Goal: Information Seeking & Learning: Learn about a topic

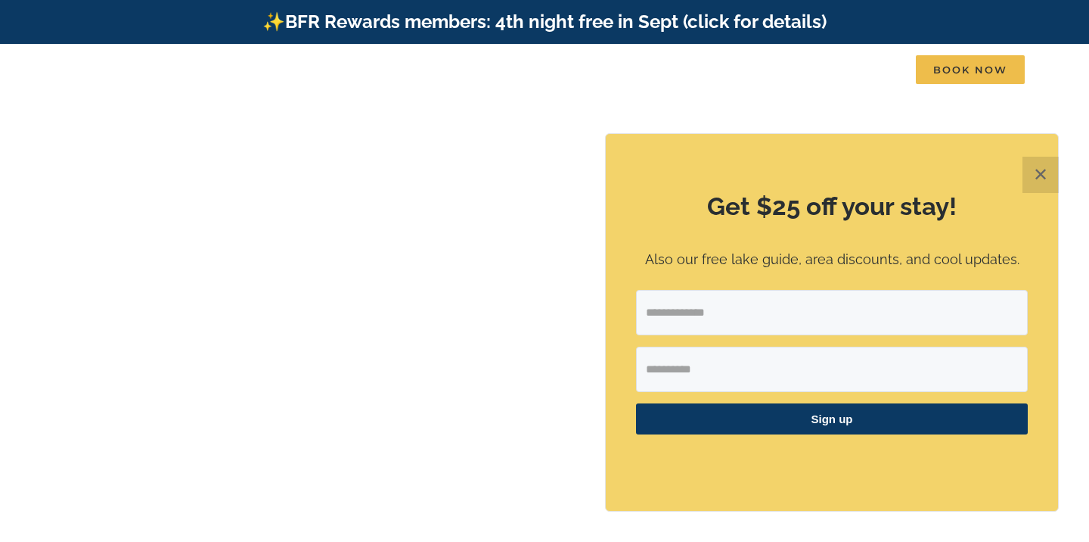
click at [1047, 179] on button "✕" at bounding box center [1041, 175] width 36 height 36
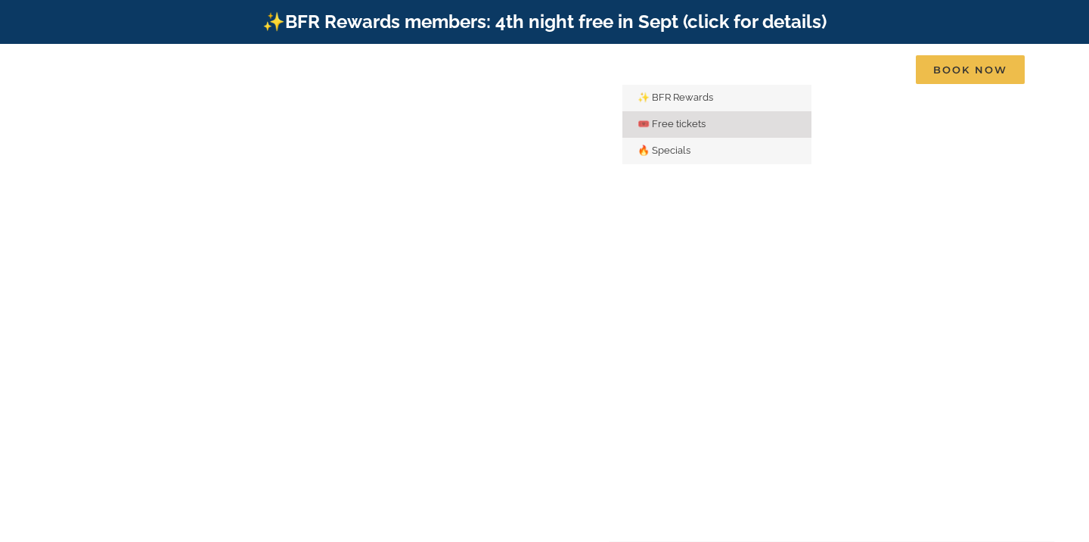
click at [691, 132] on link "🎟️ Free tickets" at bounding box center [716, 124] width 189 height 26
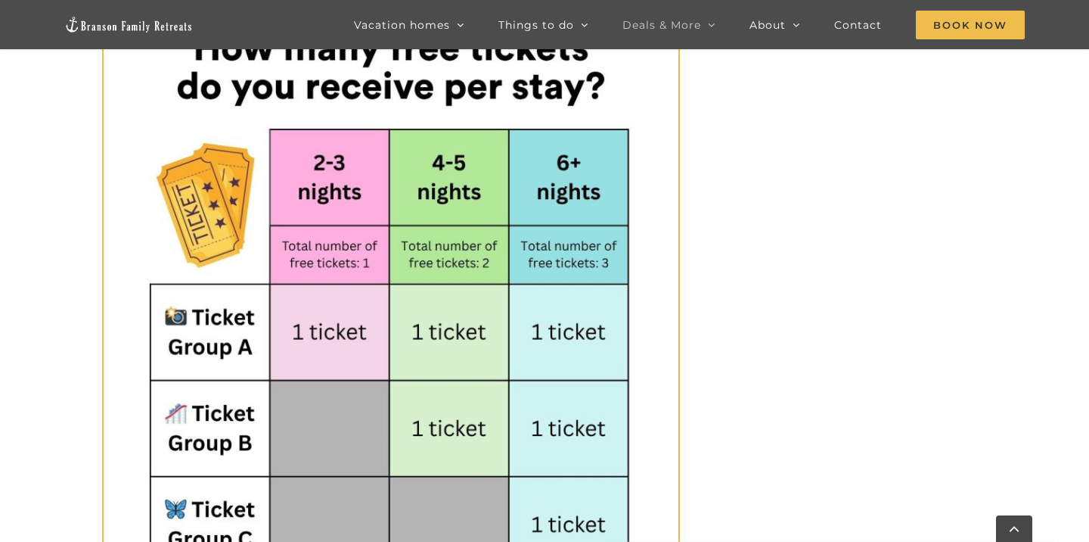
scroll to position [846, 0]
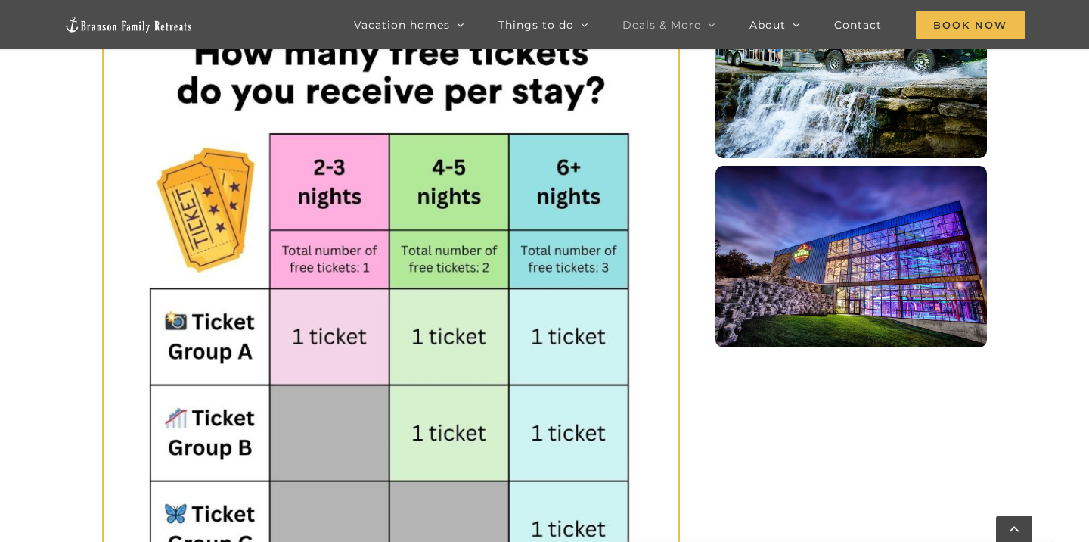
click at [816, 186] on img "Fritz’s Outdoor Photo" at bounding box center [851, 256] width 272 height 181
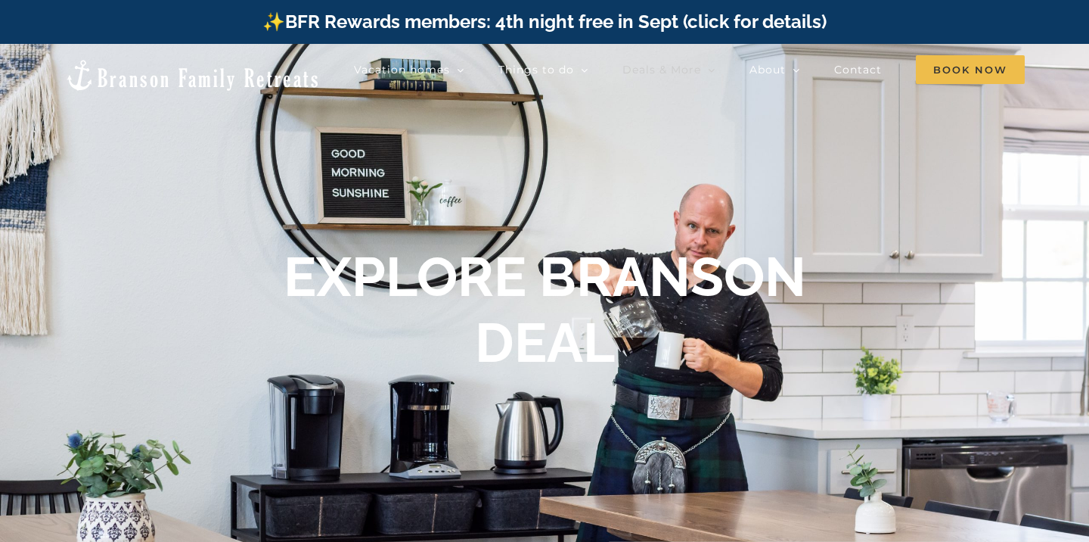
scroll to position [0, 0]
click at [119, 64] on img at bounding box center [192, 75] width 256 height 34
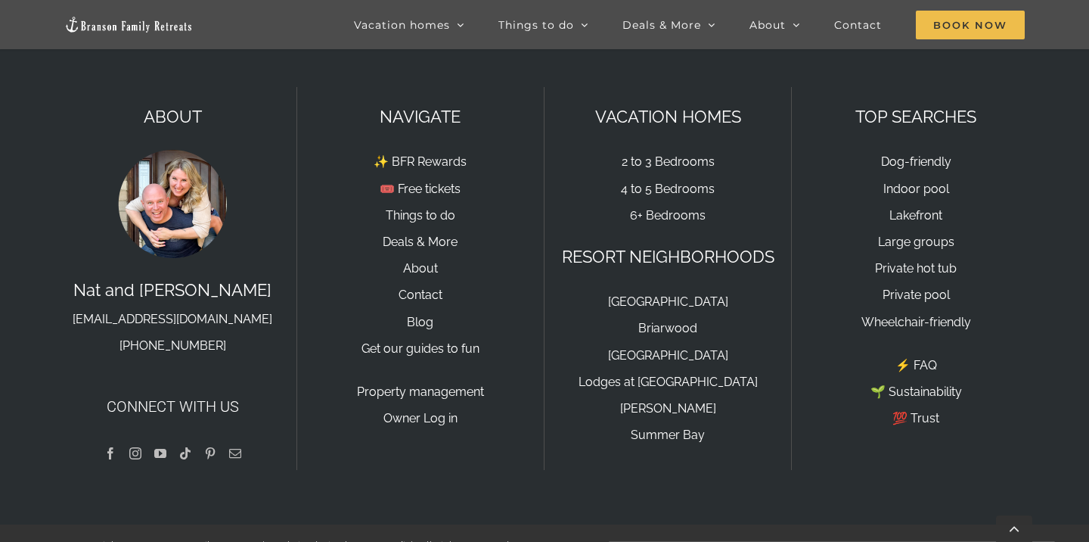
scroll to position [5147, 0]
click at [923, 209] on link "Lakefront" at bounding box center [915, 216] width 53 height 14
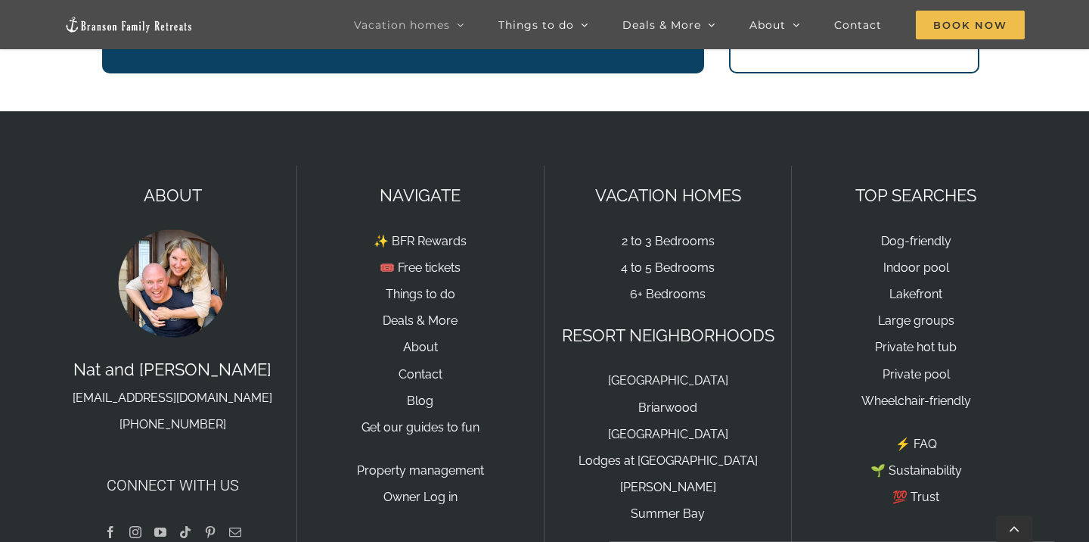
scroll to position [1968, 0]
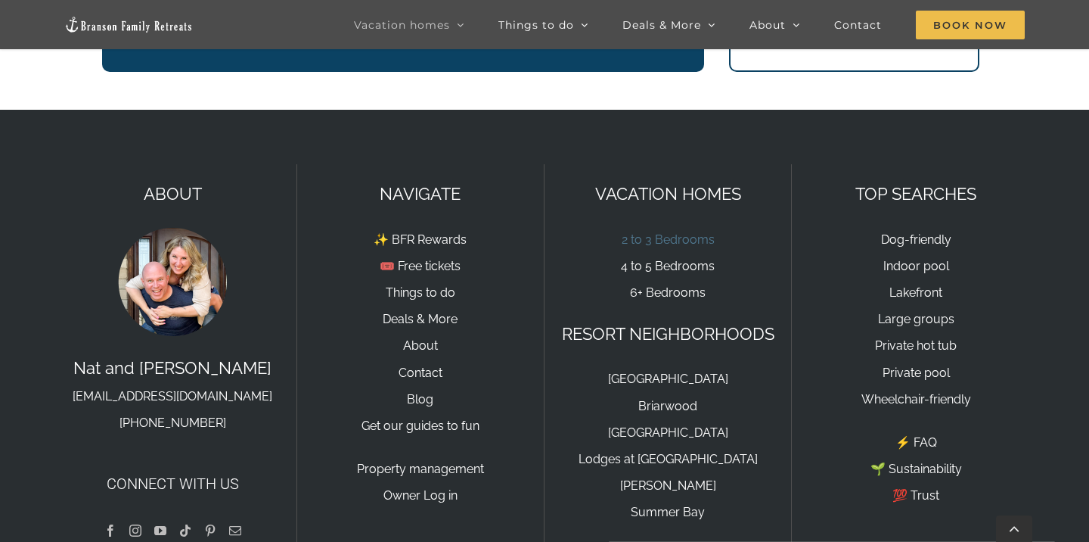
click at [692, 232] on link "2 to 3 Bedrooms" at bounding box center [668, 239] width 93 height 14
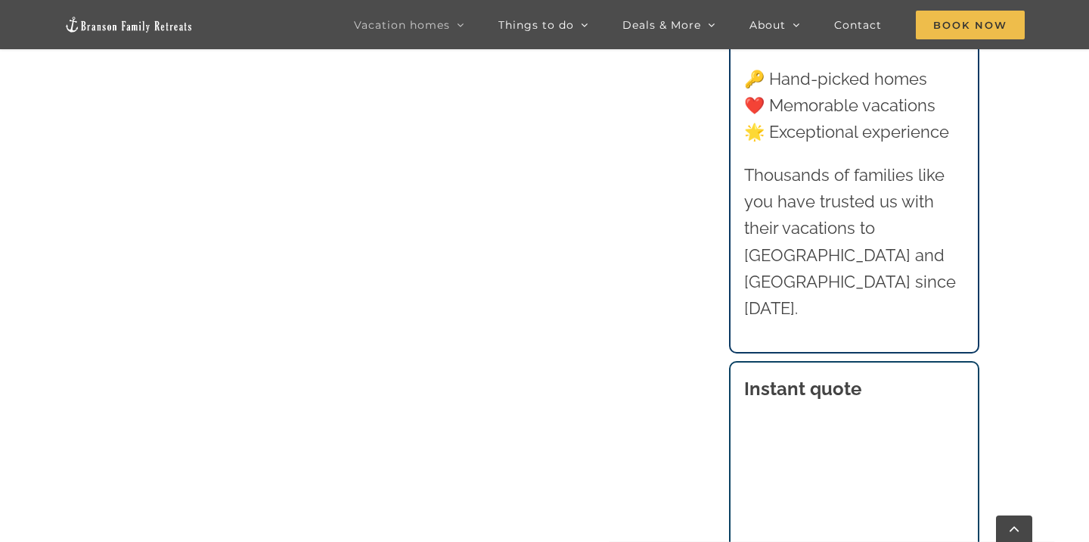
scroll to position [886, 0]
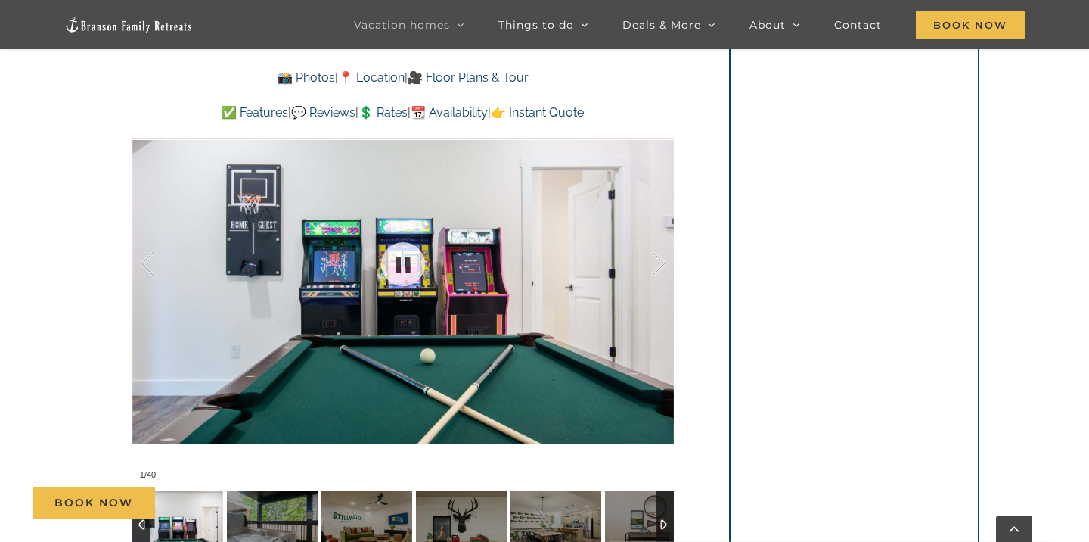
scroll to position [1169, 0]
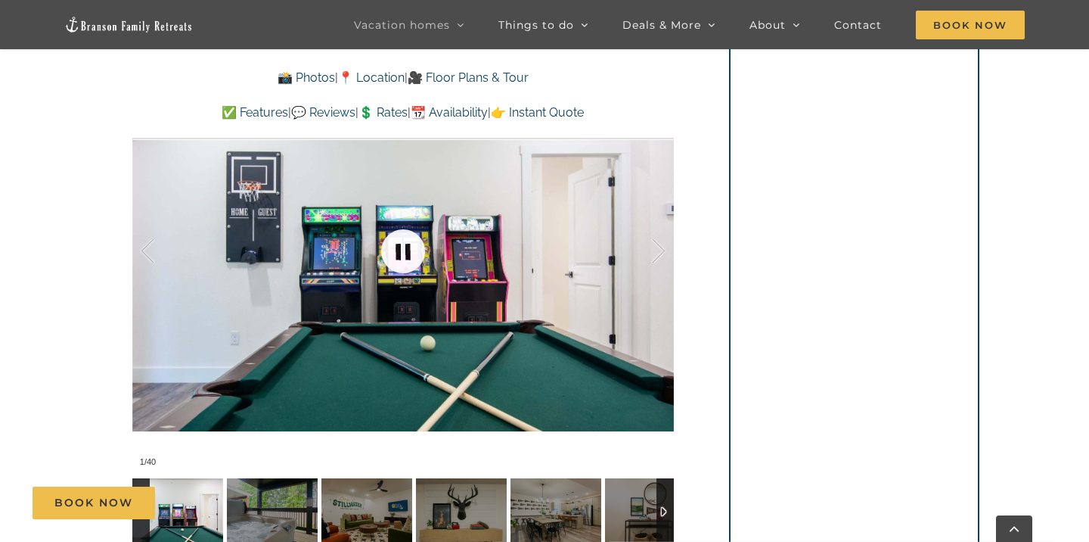
click at [409, 243] on link at bounding box center [403, 251] width 61 height 61
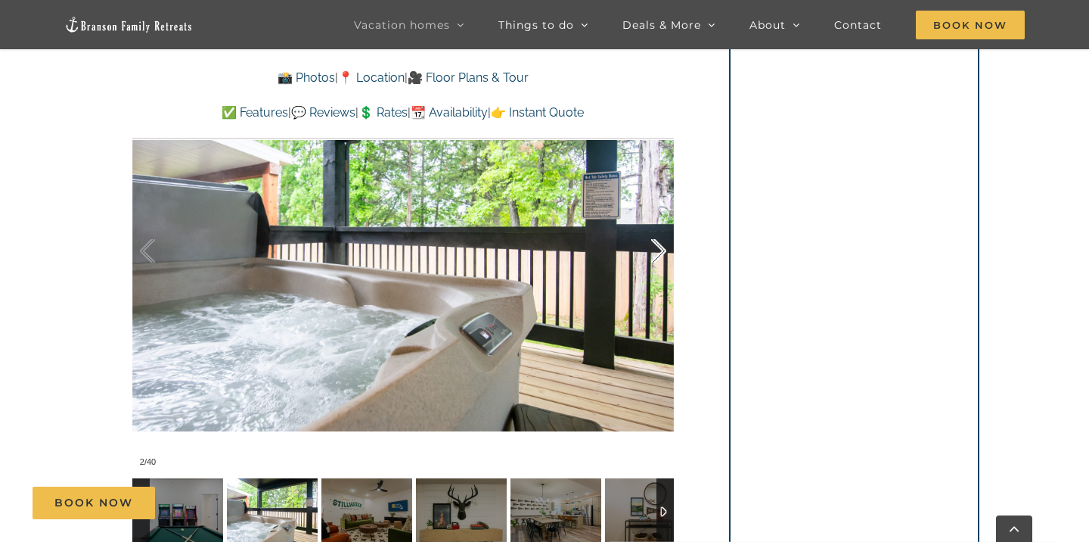
click at [662, 244] on div at bounding box center [642, 251] width 47 height 94
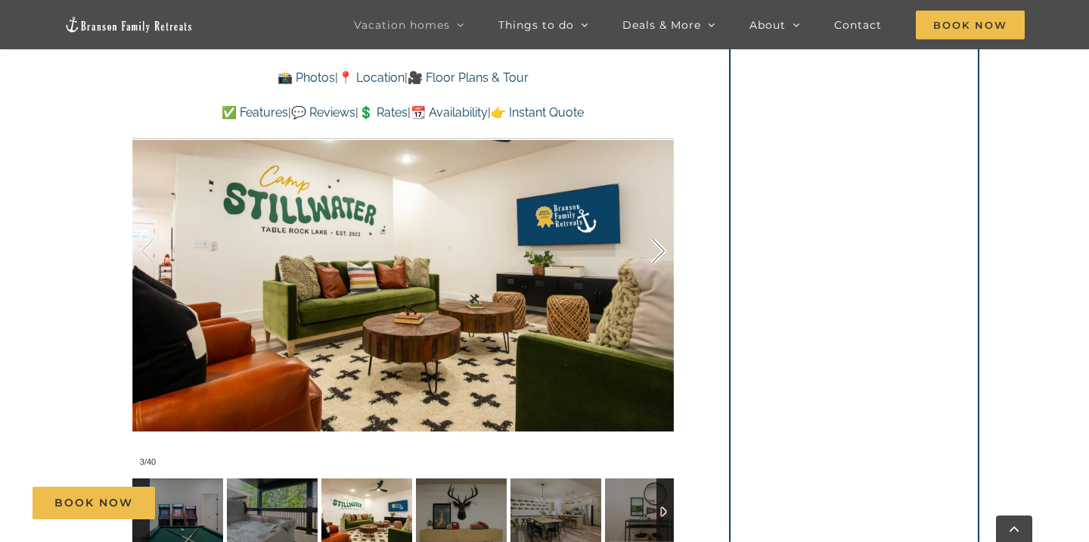
click at [660, 246] on div at bounding box center [642, 251] width 47 height 94
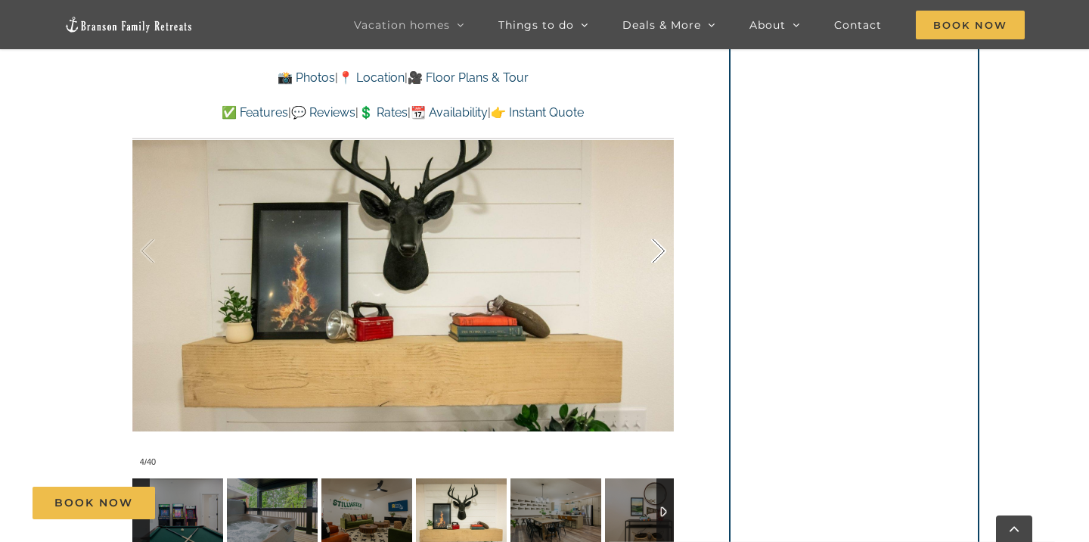
click at [660, 246] on div at bounding box center [642, 251] width 47 height 94
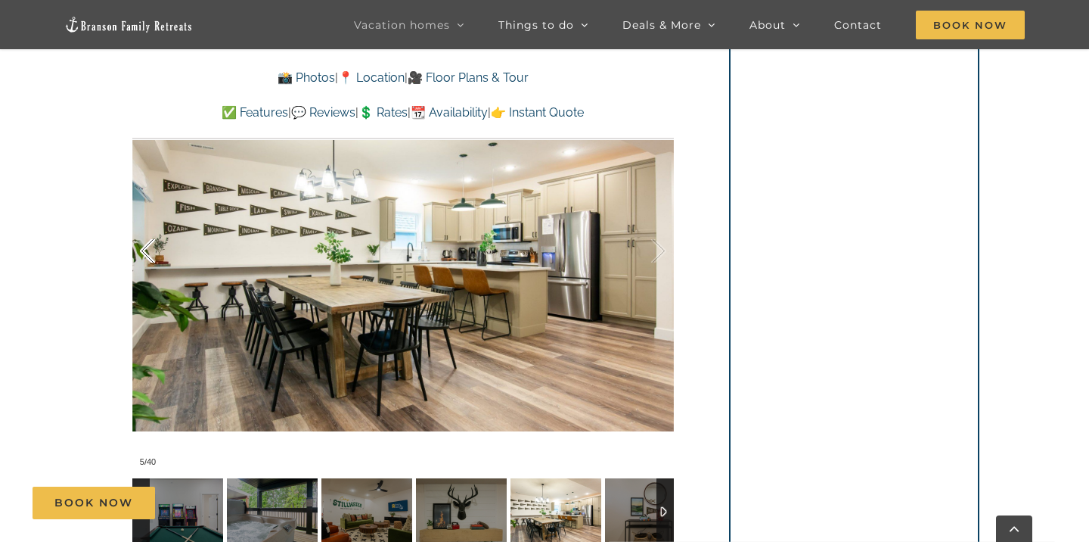
click at [149, 251] on div at bounding box center [163, 251] width 47 height 94
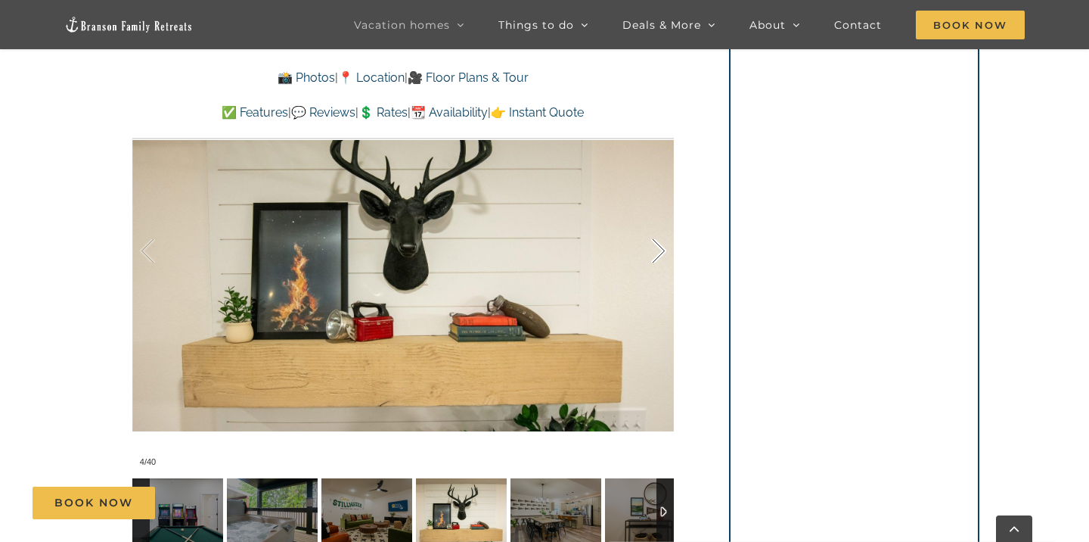
click at [657, 262] on div at bounding box center [642, 251] width 47 height 94
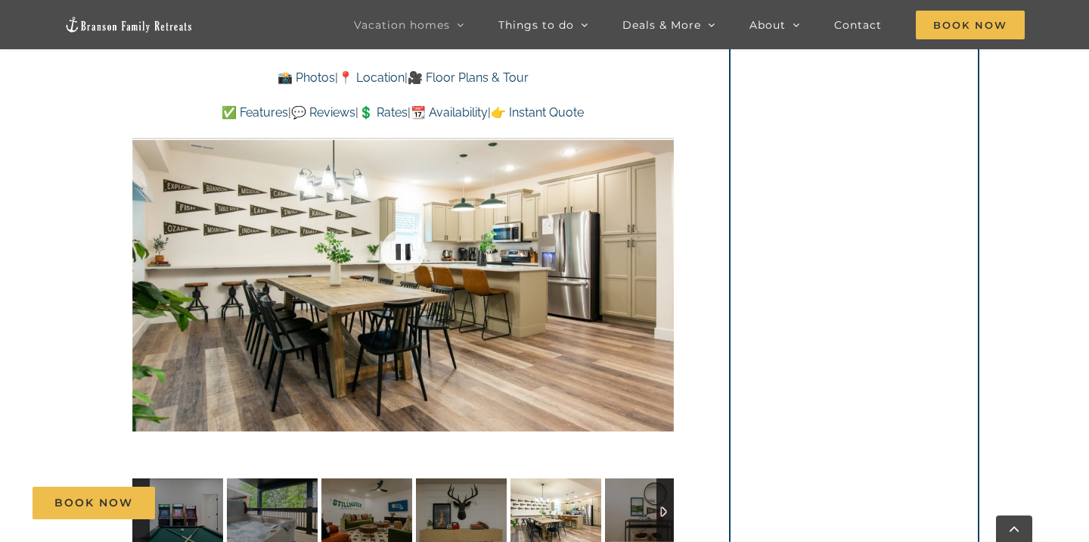
click at [657, 262] on div "5 / 40" at bounding box center [403, 250] width 542 height 445
click at [654, 259] on div at bounding box center [642, 251] width 47 height 94
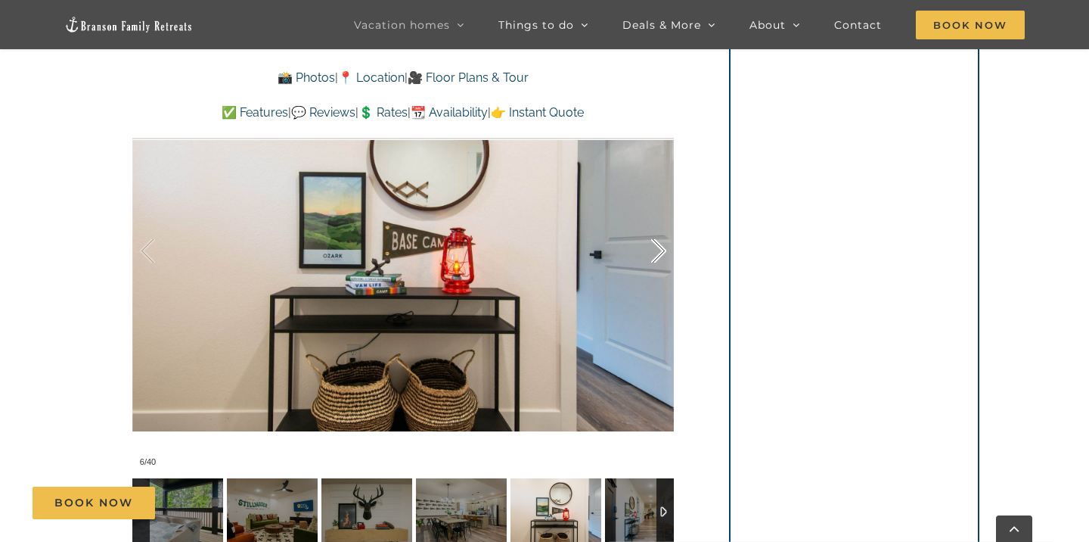
click at [654, 259] on div at bounding box center [642, 251] width 47 height 94
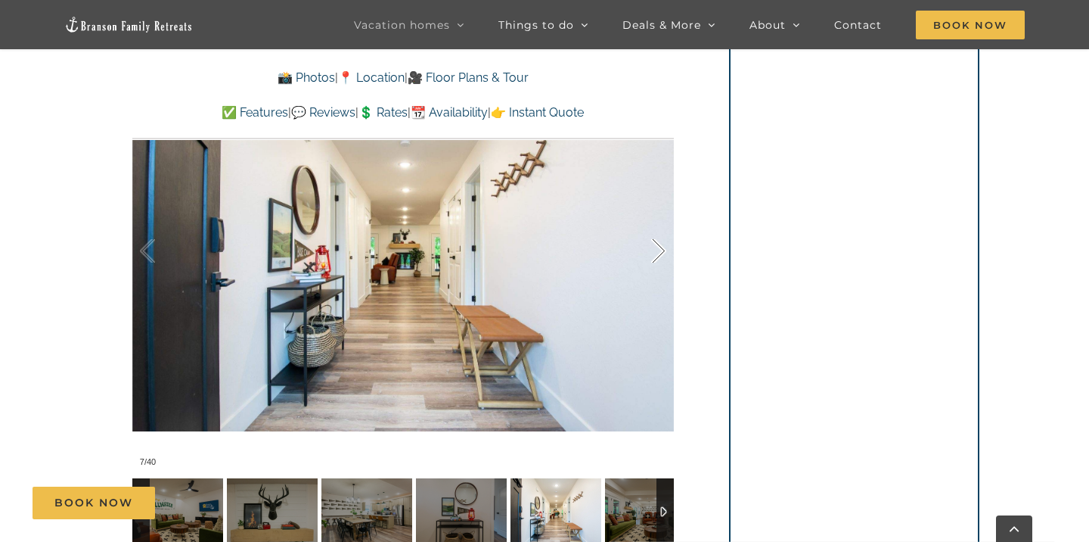
click at [653, 259] on div at bounding box center [642, 251] width 47 height 94
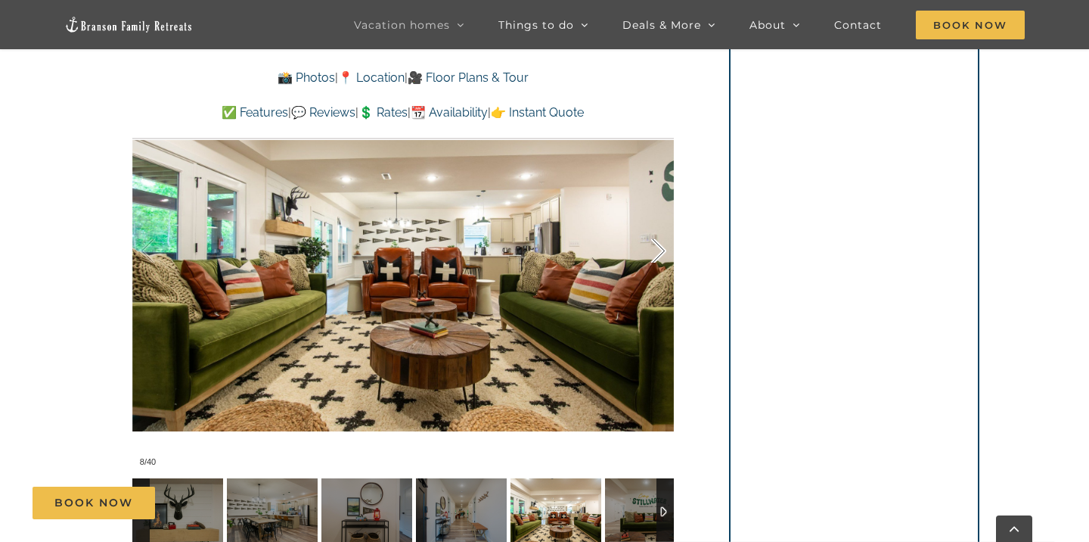
click at [653, 259] on div at bounding box center [642, 251] width 47 height 94
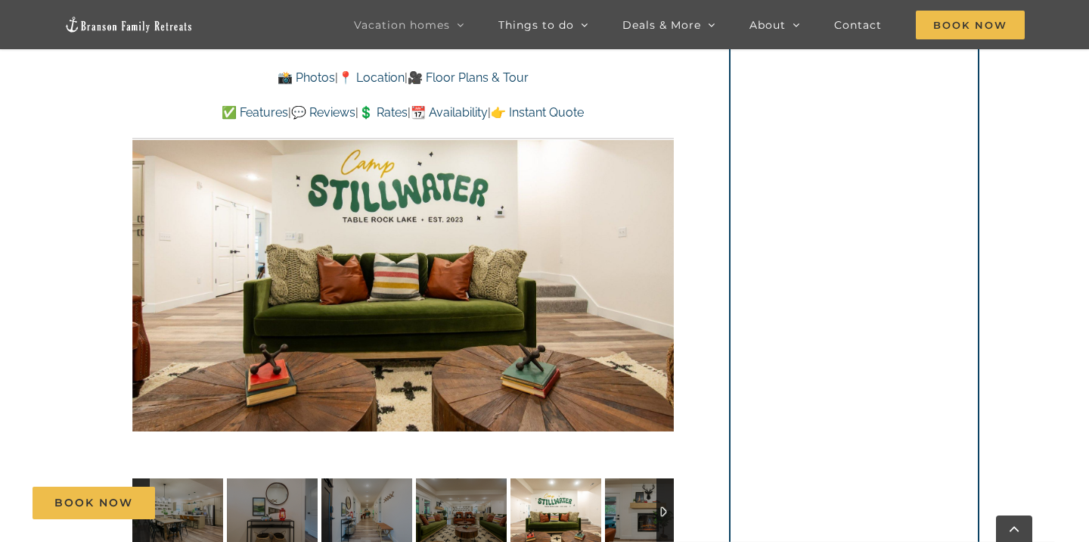
click at [653, 259] on div at bounding box center [403, 250] width 542 height 445
click at [659, 256] on div at bounding box center [642, 251] width 47 height 94
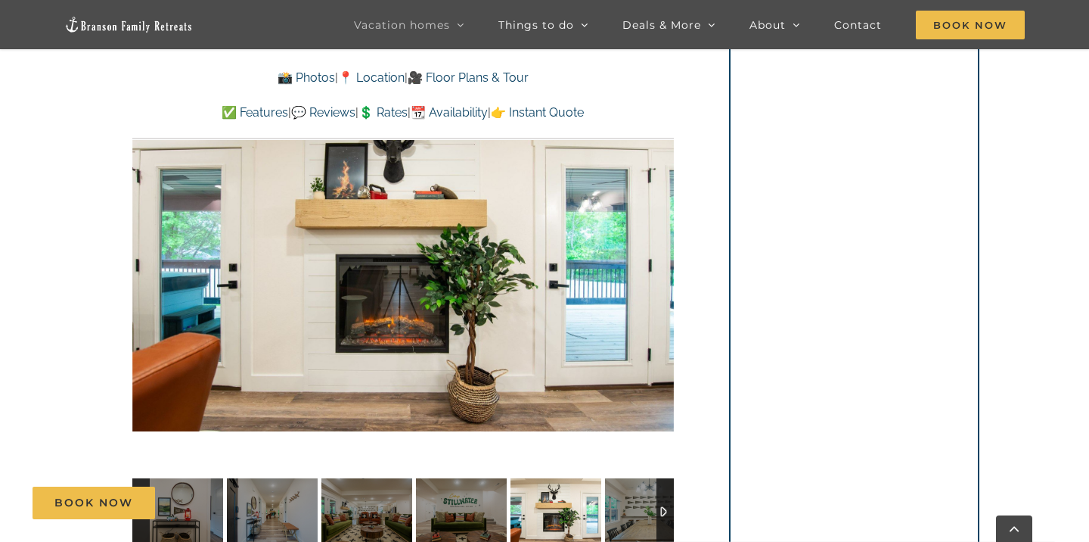
click at [659, 256] on div at bounding box center [403, 250] width 542 height 445
click at [660, 253] on div at bounding box center [642, 251] width 47 height 94
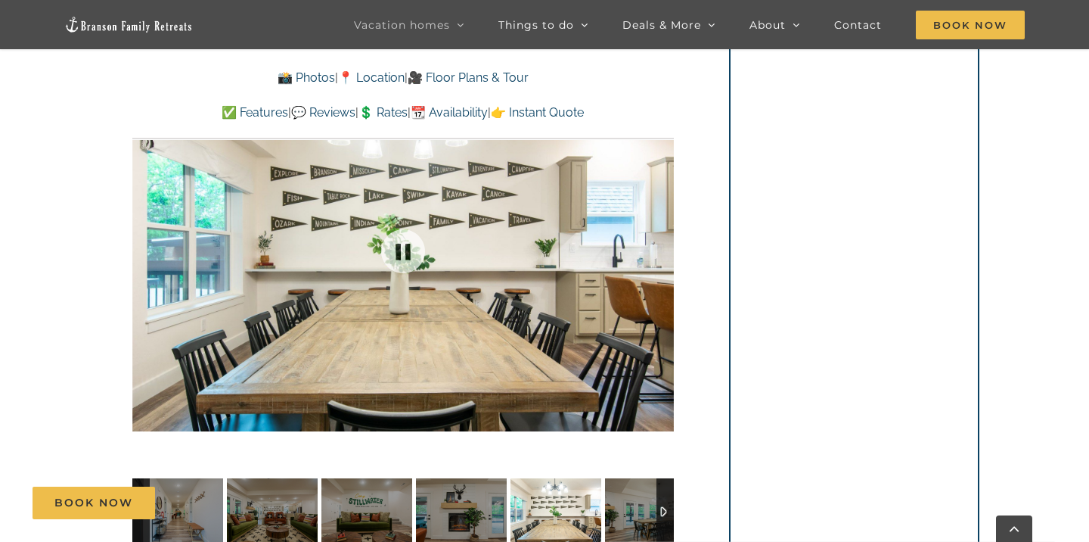
click at [660, 253] on div at bounding box center [403, 250] width 542 height 445
click at [660, 248] on div at bounding box center [642, 251] width 47 height 94
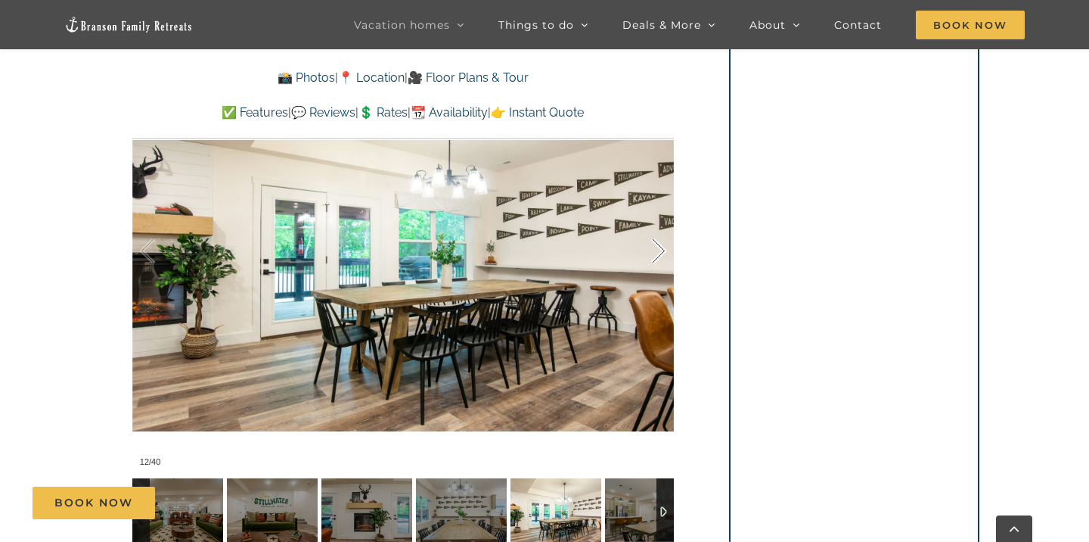
click at [660, 248] on div at bounding box center [642, 251] width 47 height 94
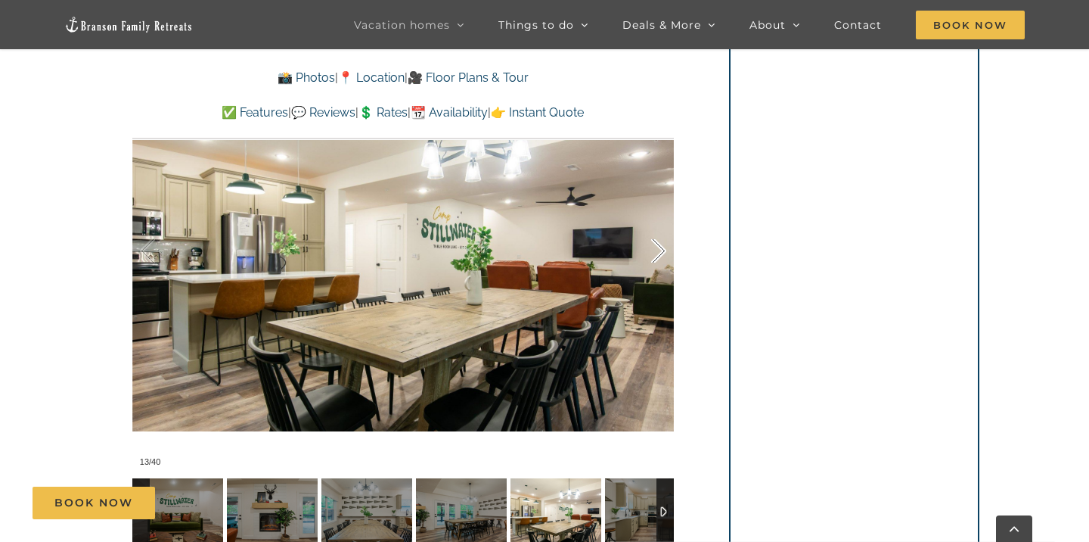
click at [661, 256] on div at bounding box center [642, 251] width 47 height 94
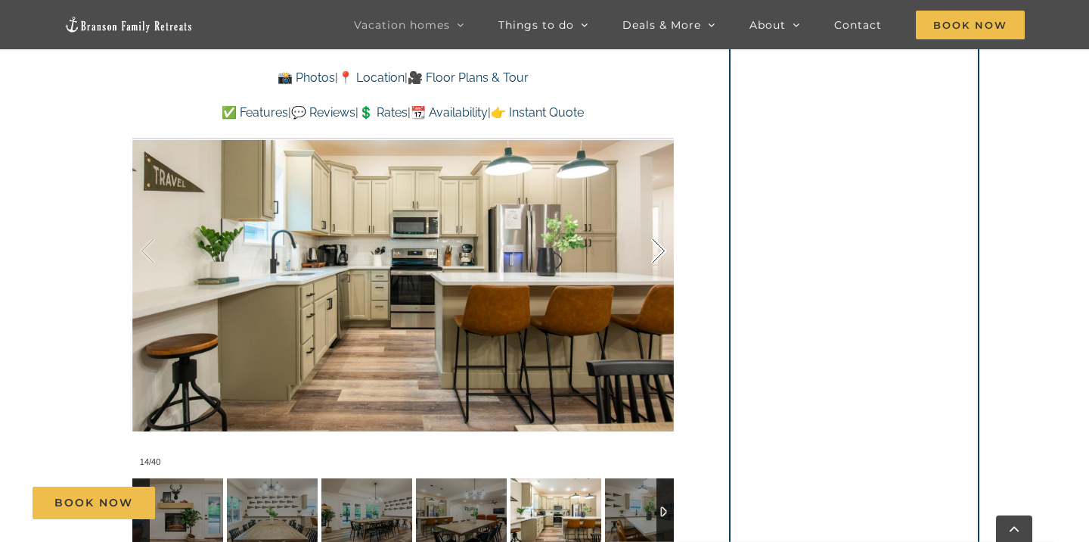
click at [660, 243] on div at bounding box center [642, 251] width 47 height 94
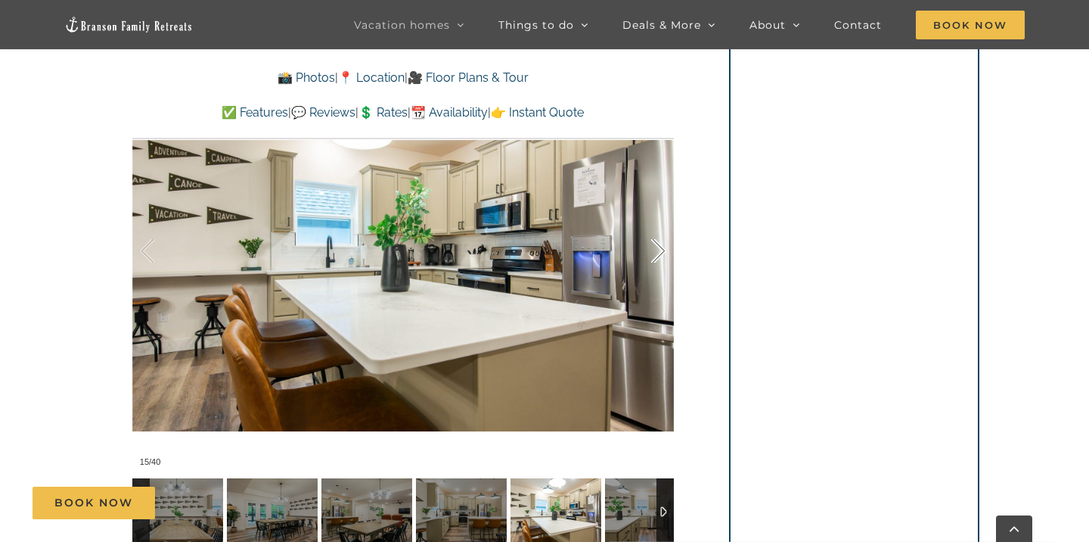
click at [661, 243] on div at bounding box center [642, 251] width 47 height 94
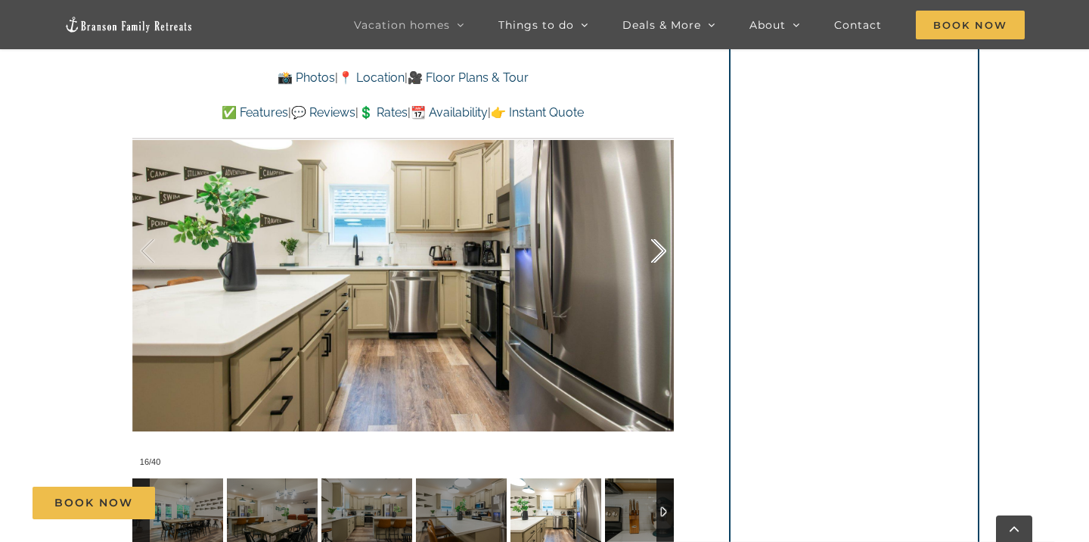
click at [660, 243] on div at bounding box center [642, 251] width 47 height 94
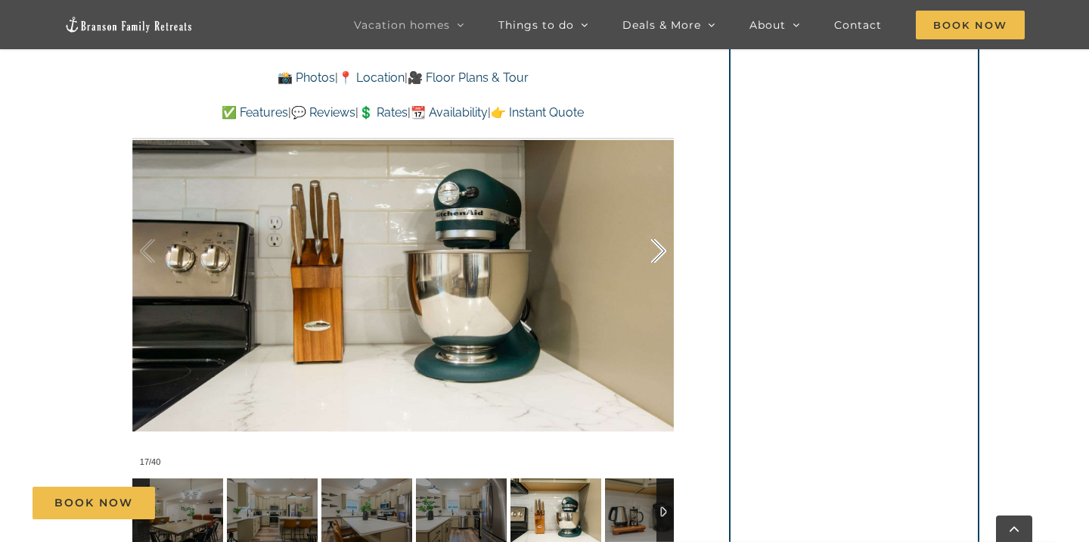
click at [660, 243] on div at bounding box center [642, 251] width 47 height 94
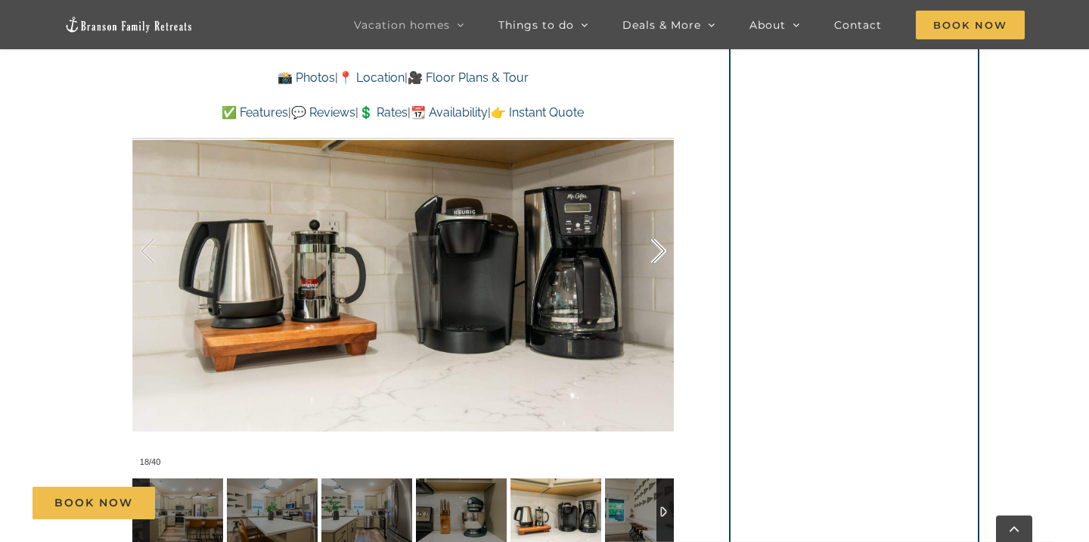
click at [658, 242] on div at bounding box center [642, 251] width 47 height 94
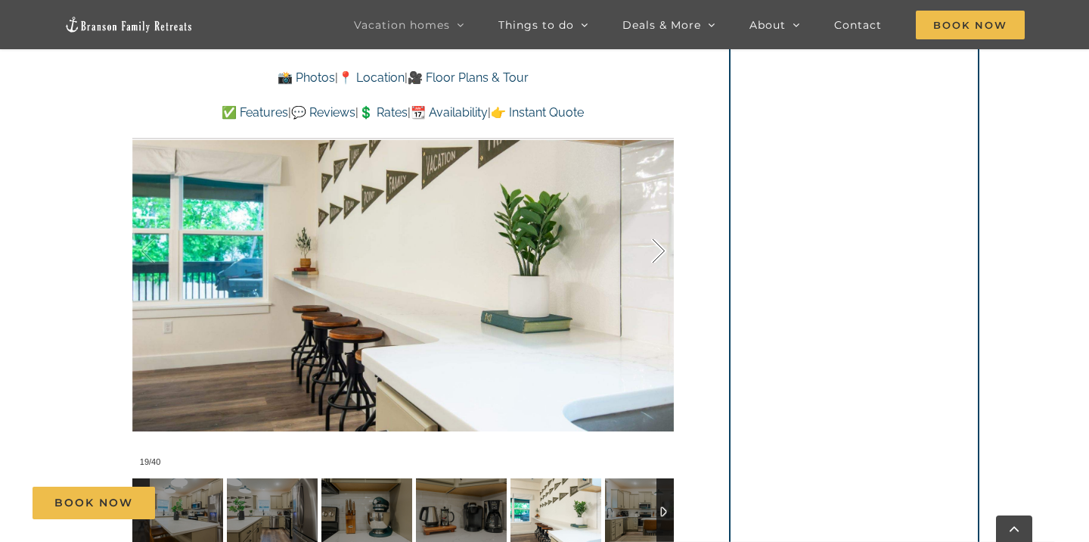
click at [658, 241] on div at bounding box center [642, 251] width 47 height 94
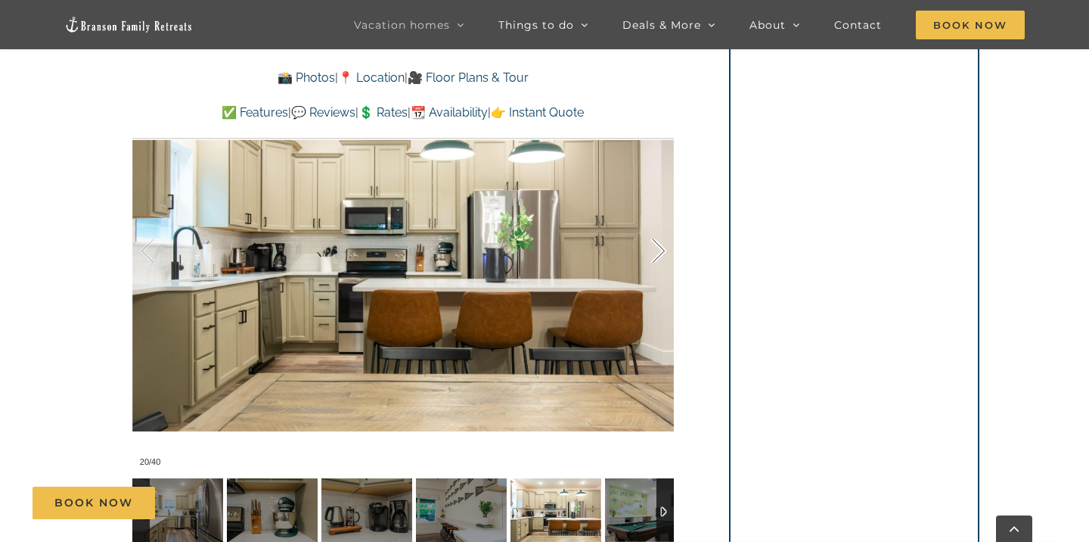
click at [657, 241] on div at bounding box center [642, 251] width 47 height 94
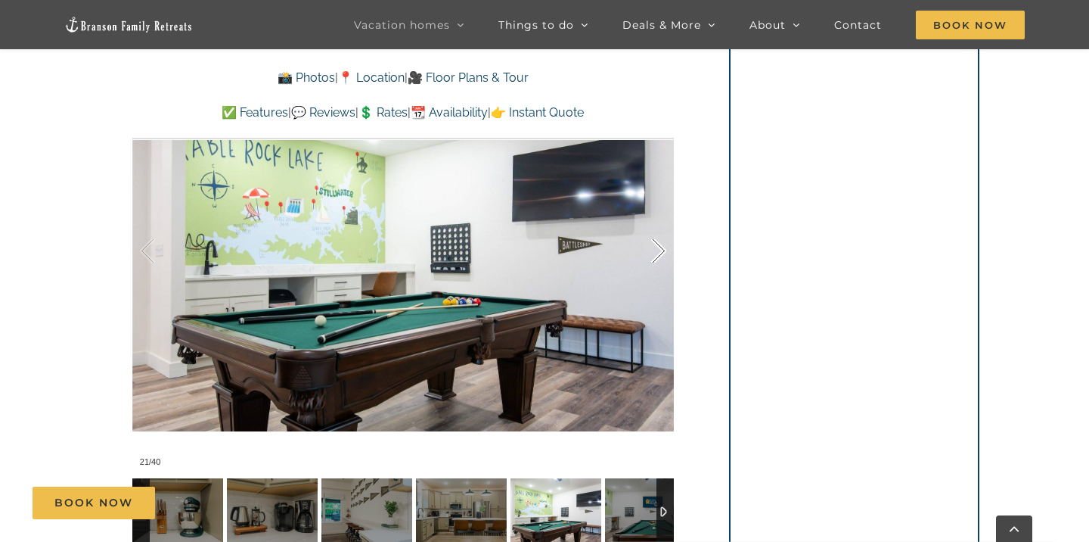
click at [657, 243] on div at bounding box center [642, 251] width 47 height 94
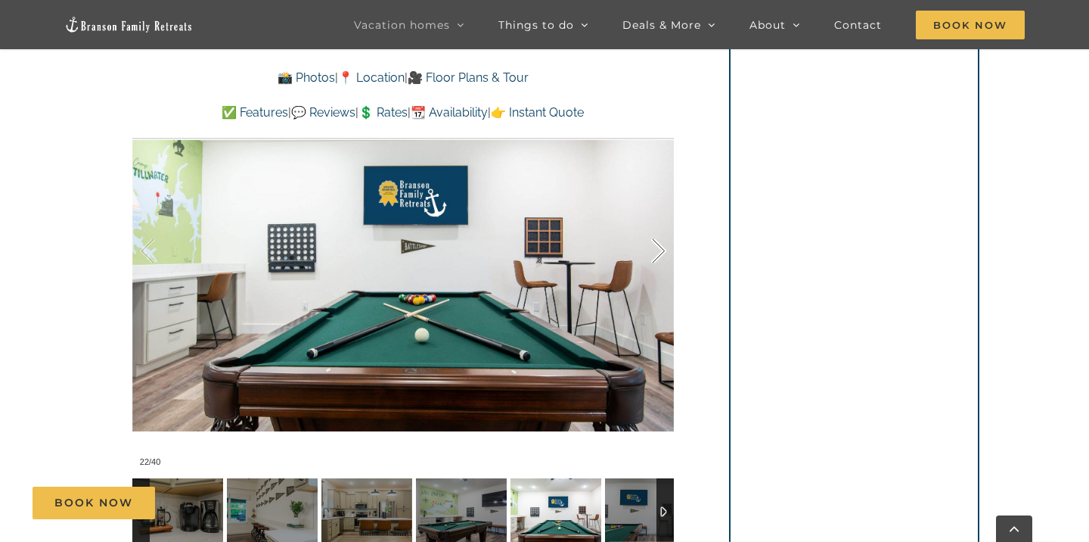
click at [656, 243] on div at bounding box center [642, 251] width 47 height 94
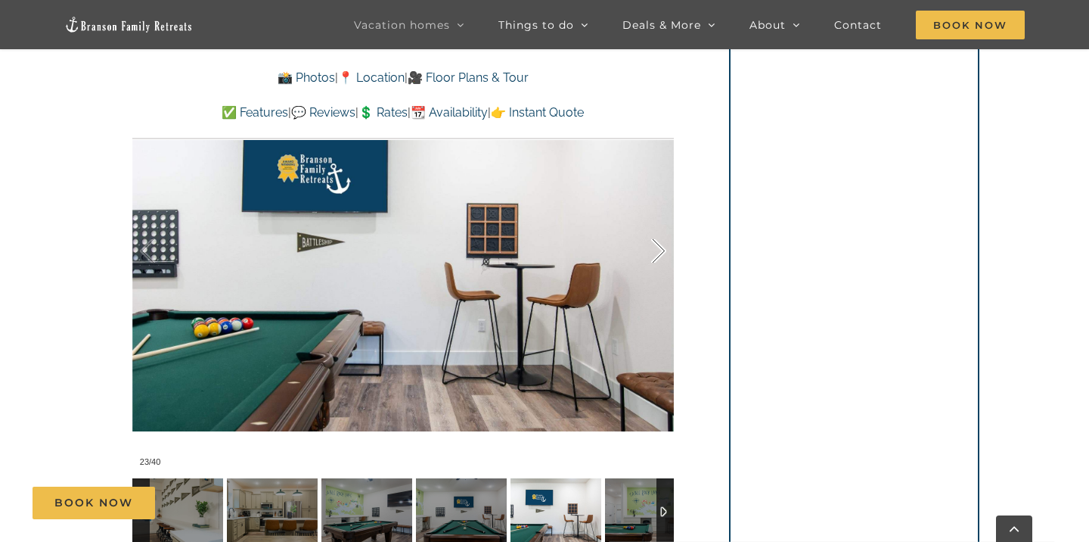
click at [656, 243] on div at bounding box center [642, 251] width 47 height 94
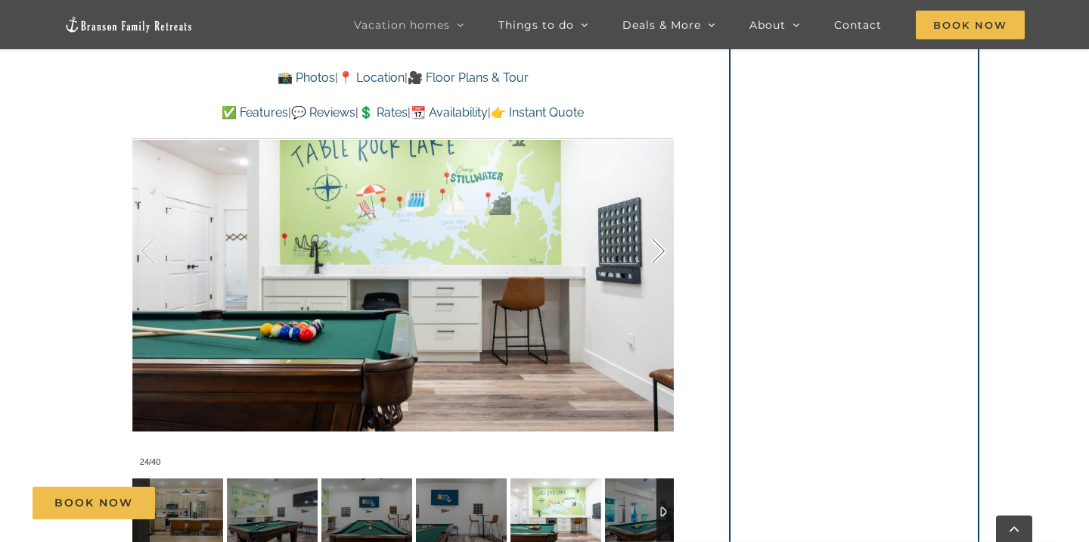
click at [659, 244] on div at bounding box center [642, 251] width 47 height 94
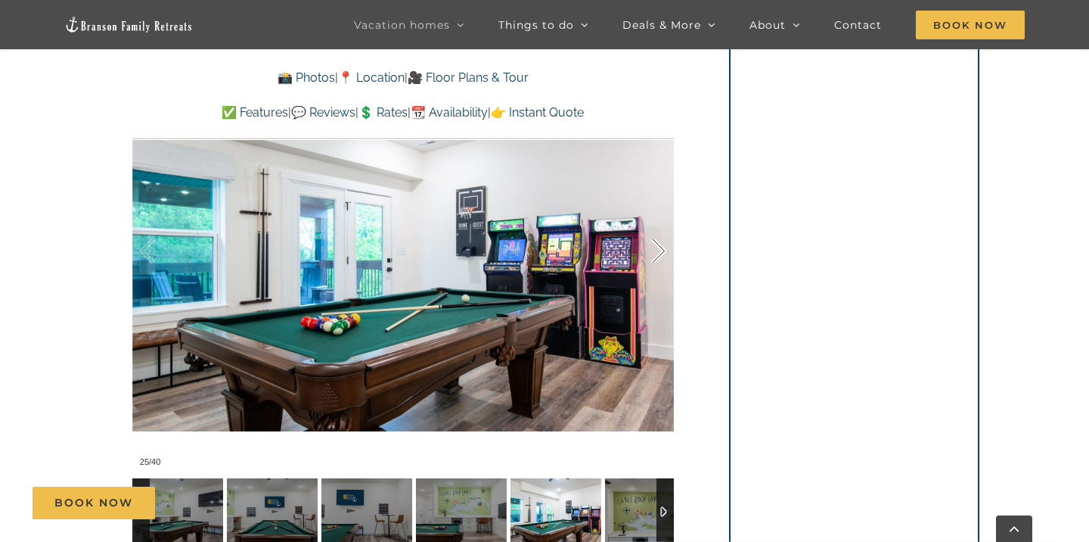
click at [658, 244] on div at bounding box center [642, 251] width 47 height 94
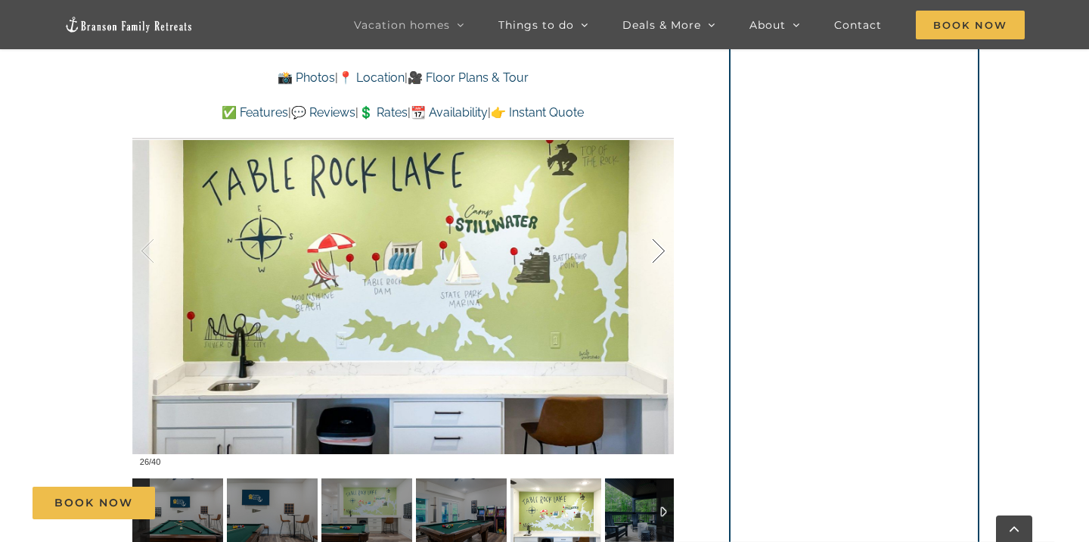
click at [658, 244] on div at bounding box center [642, 251] width 47 height 94
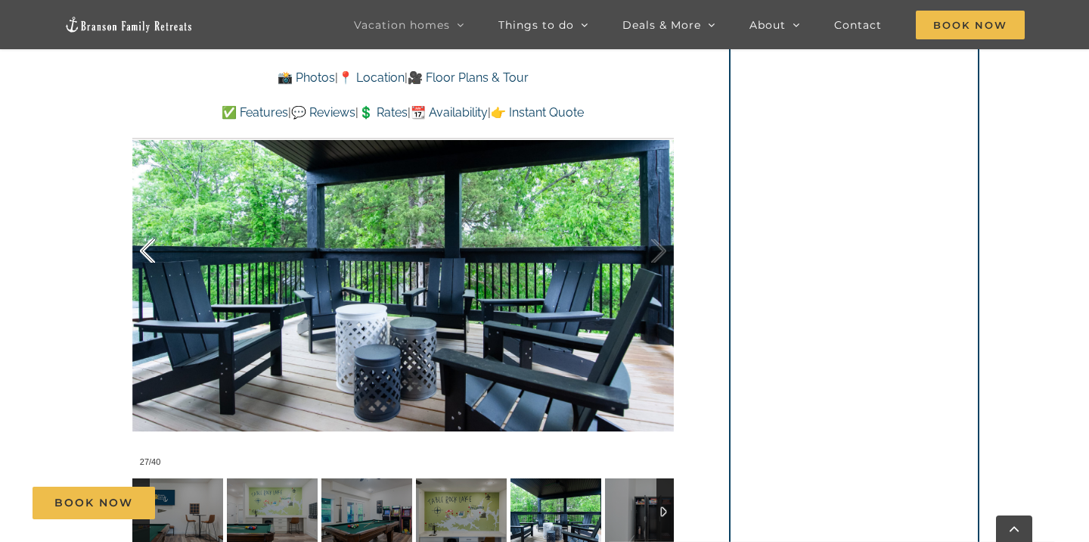
click at [146, 256] on div at bounding box center [163, 251] width 47 height 94
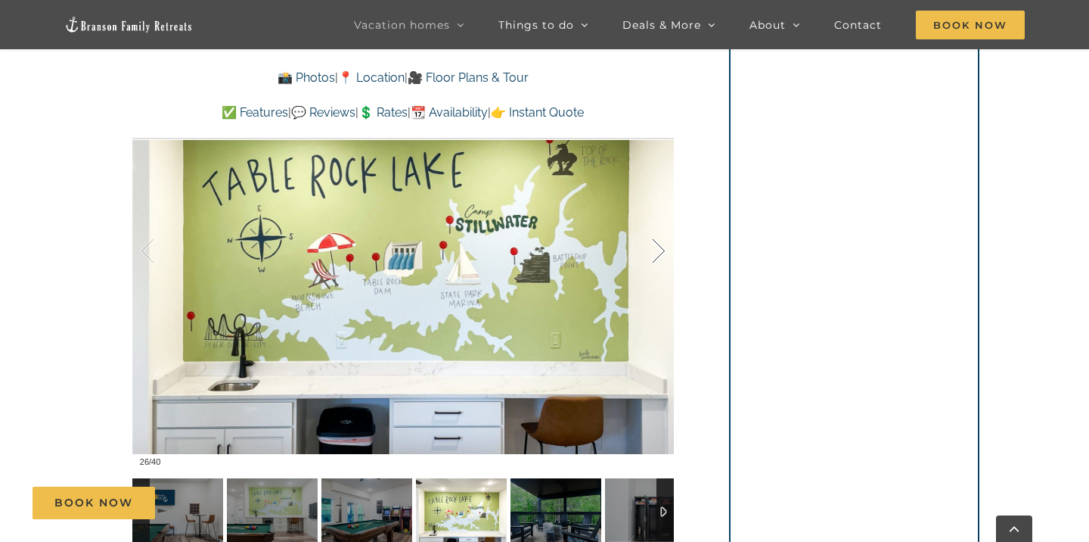
click at [663, 252] on div at bounding box center [642, 251] width 47 height 94
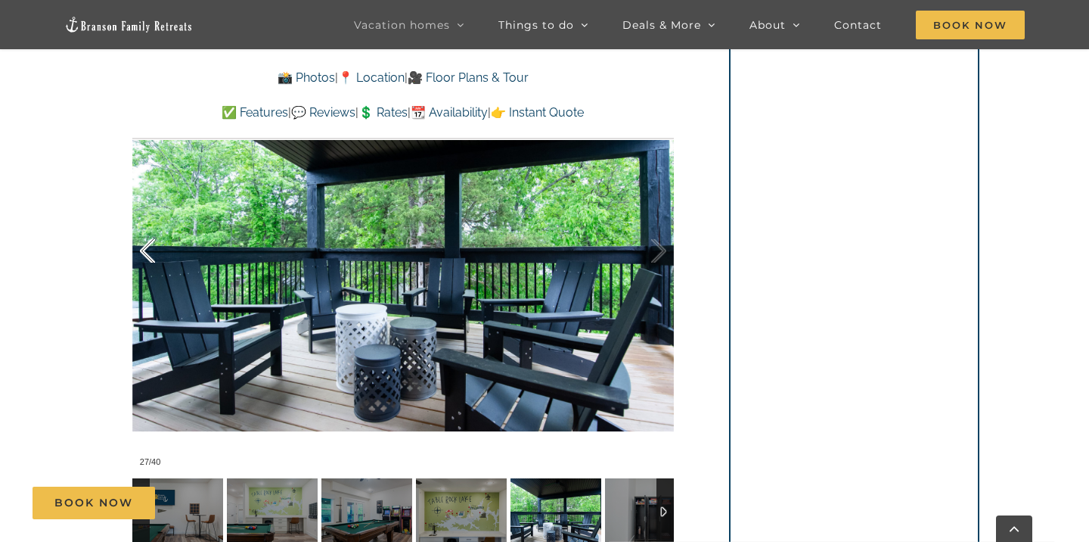
click at [145, 242] on div at bounding box center [163, 251] width 47 height 94
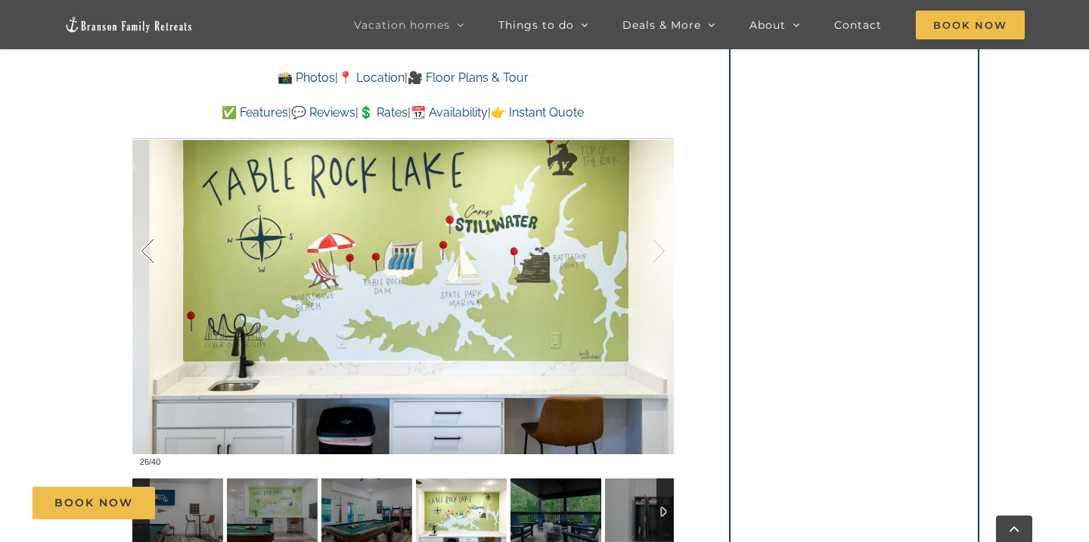
click at [145, 242] on div at bounding box center [163, 251] width 47 height 94
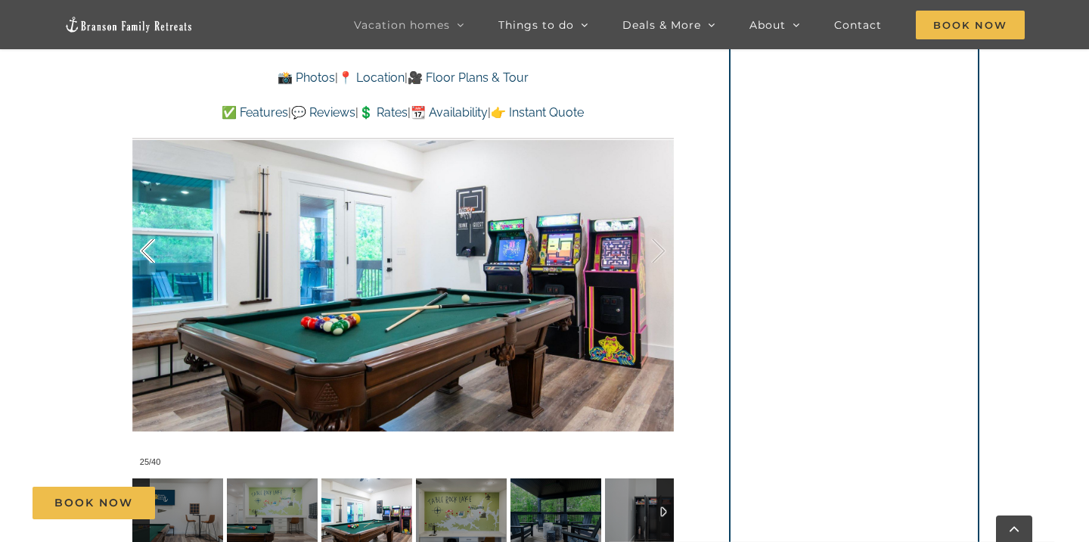
click at [145, 242] on div at bounding box center [163, 251] width 47 height 94
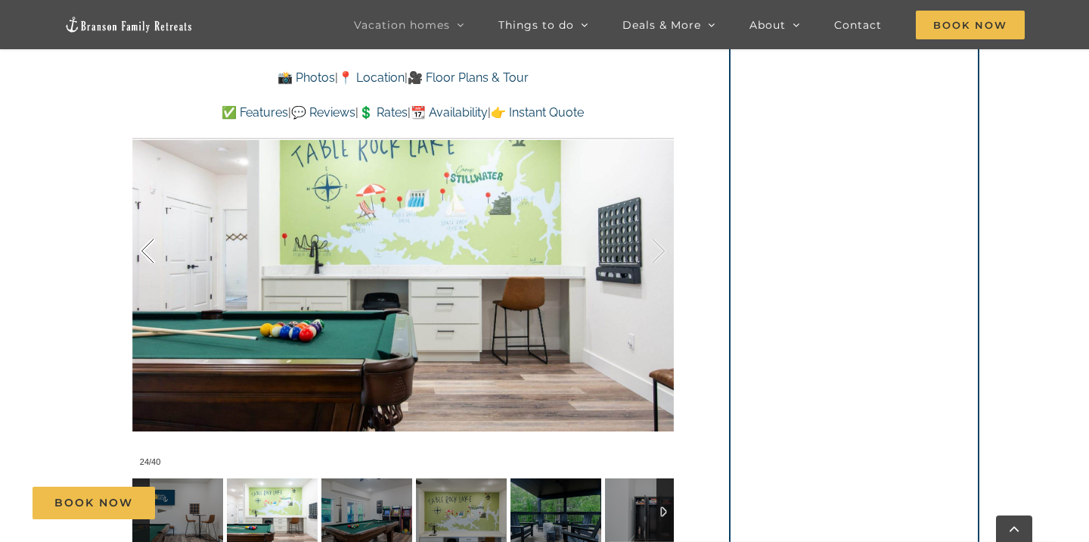
click at [145, 244] on div at bounding box center [163, 251] width 47 height 94
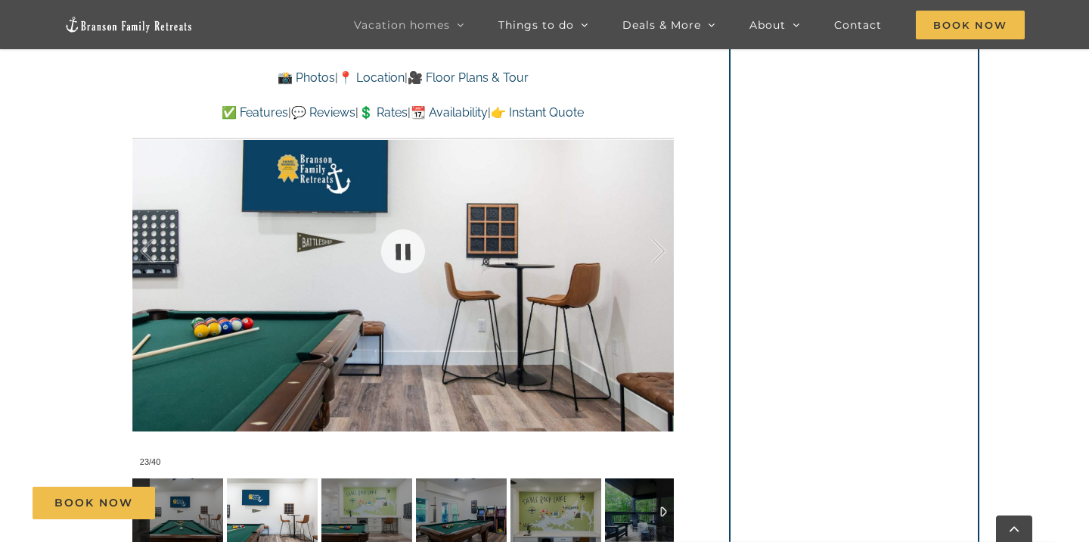
click at [672, 234] on div at bounding box center [403, 250] width 542 height 445
click at [663, 256] on div at bounding box center [642, 251] width 47 height 94
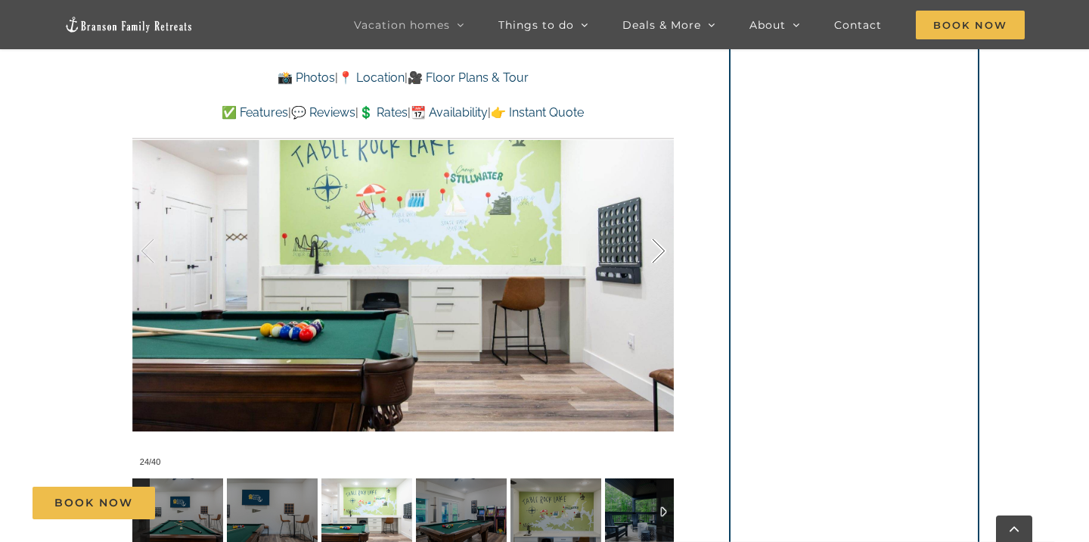
click at [663, 256] on div at bounding box center [642, 251] width 47 height 94
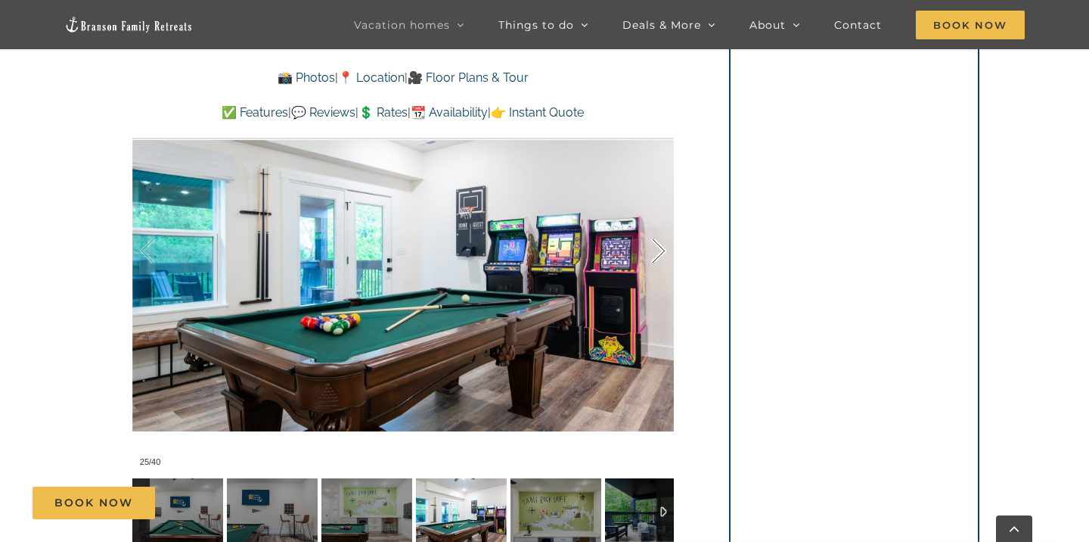
click at [660, 256] on div at bounding box center [642, 251] width 47 height 94
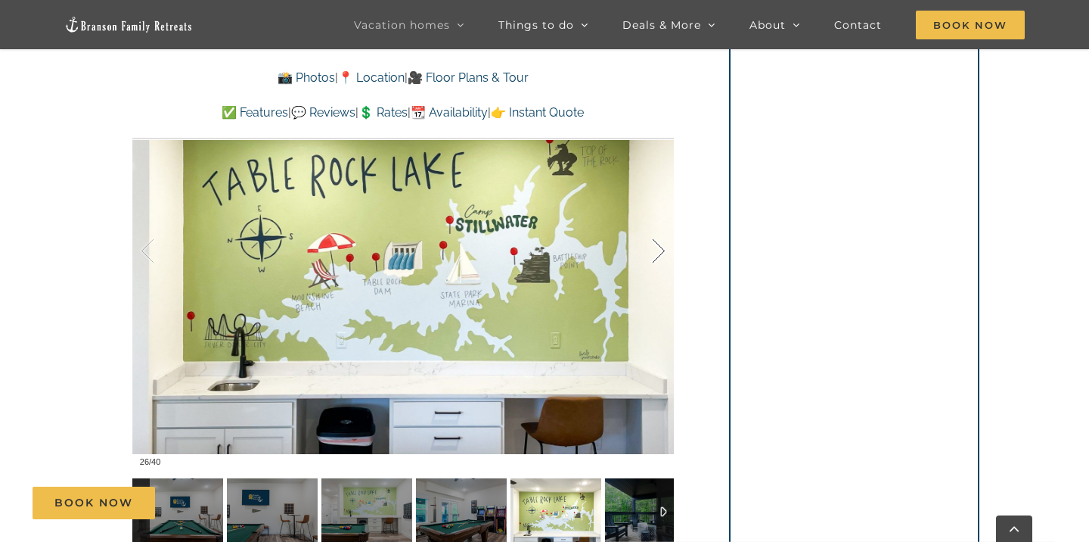
click at [660, 256] on div at bounding box center [642, 251] width 47 height 94
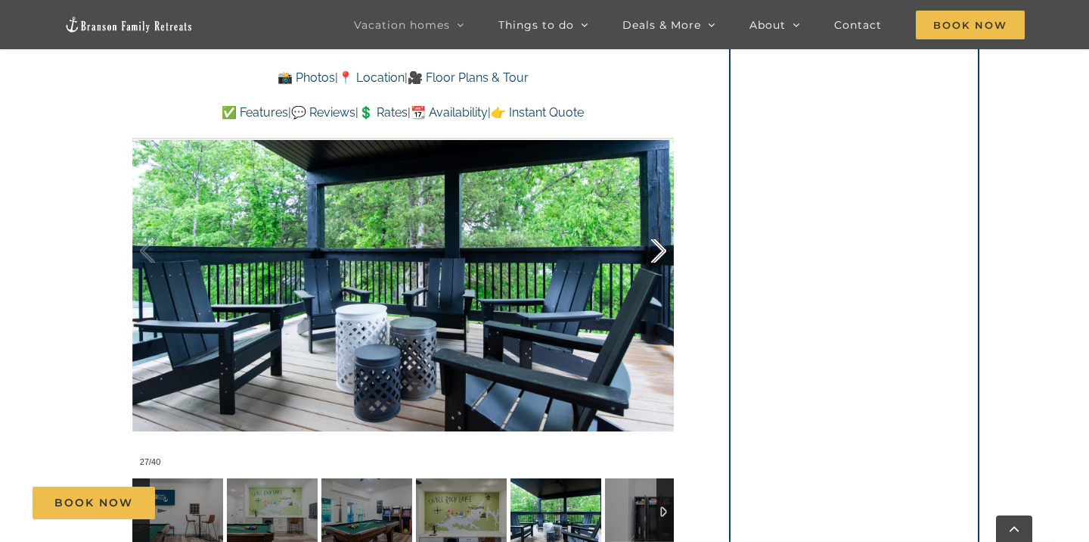
click at [660, 255] on div at bounding box center [642, 251] width 47 height 94
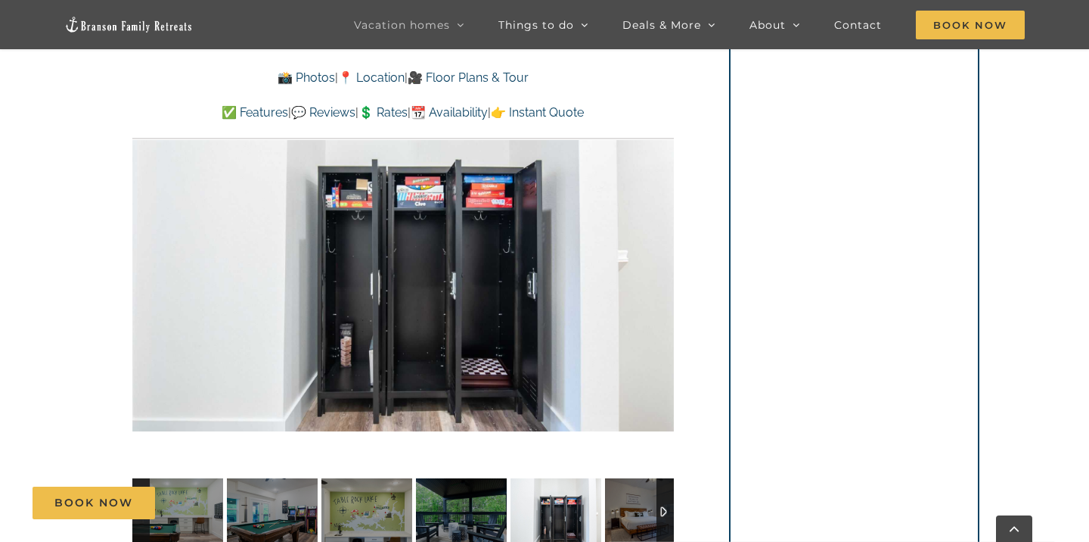
click at [660, 255] on div "28 / 40" at bounding box center [403, 250] width 542 height 445
click at [657, 244] on div at bounding box center [642, 251] width 47 height 94
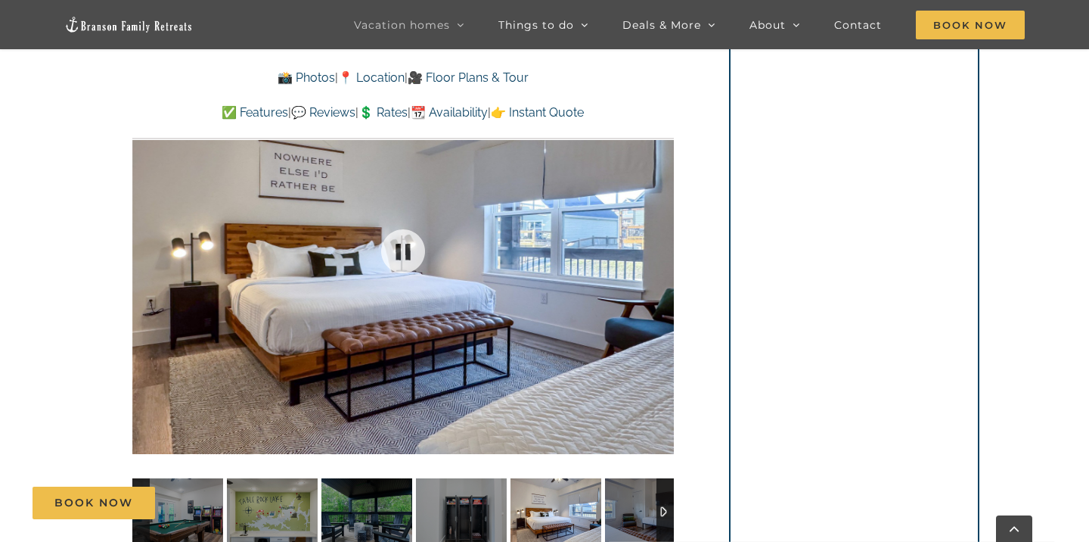
click at [662, 246] on div at bounding box center [403, 250] width 542 height 445
click at [662, 246] on div at bounding box center [642, 251] width 47 height 94
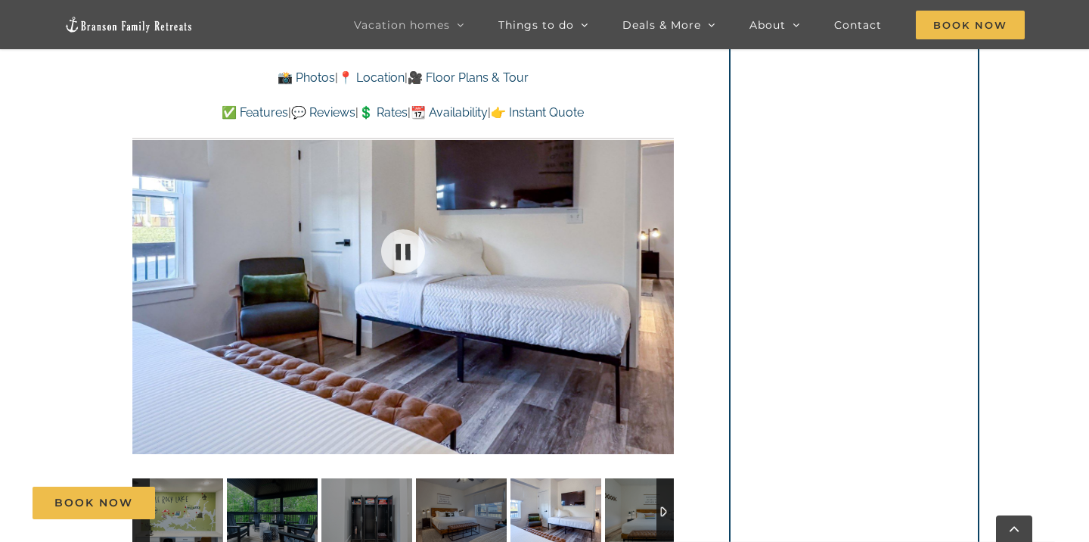
click at [662, 246] on div at bounding box center [403, 250] width 542 height 445
click at [663, 246] on div at bounding box center [642, 251] width 47 height 94
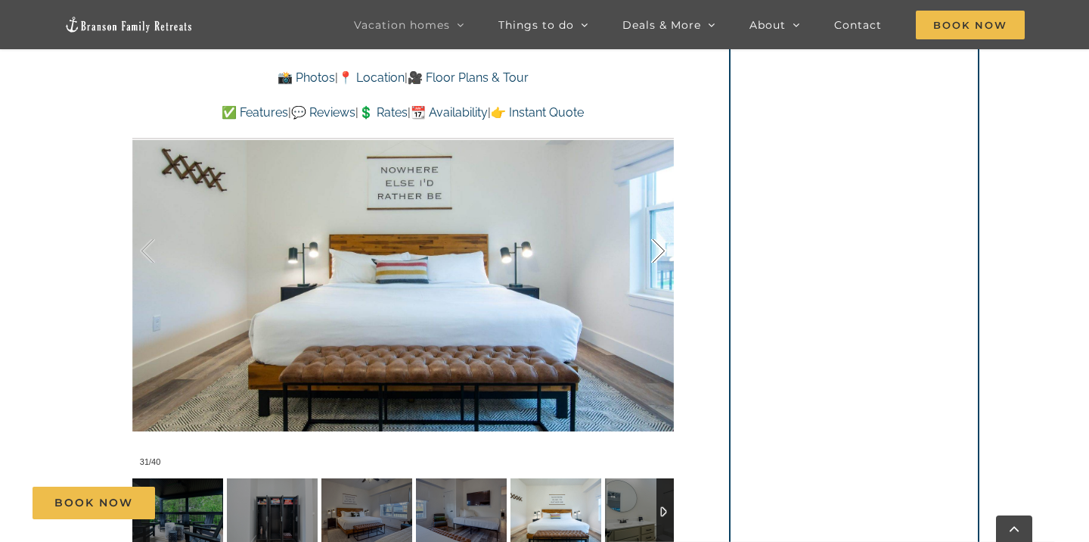
click at [663, 246] on div at bounding box center [642, 251] width 47 height 94
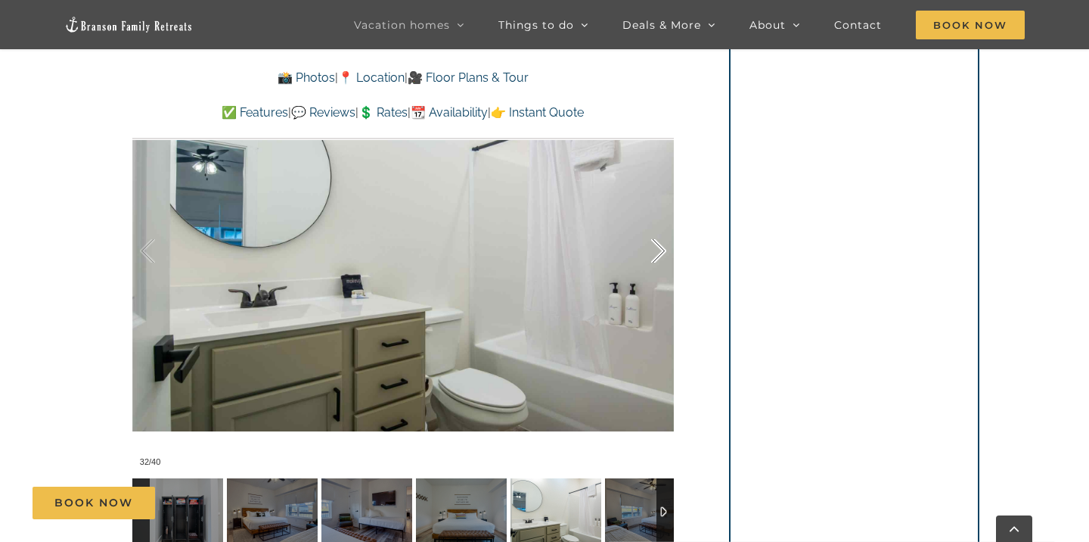
click at [663, 246] on div at bounding box center [642, 251] width 47 height 94
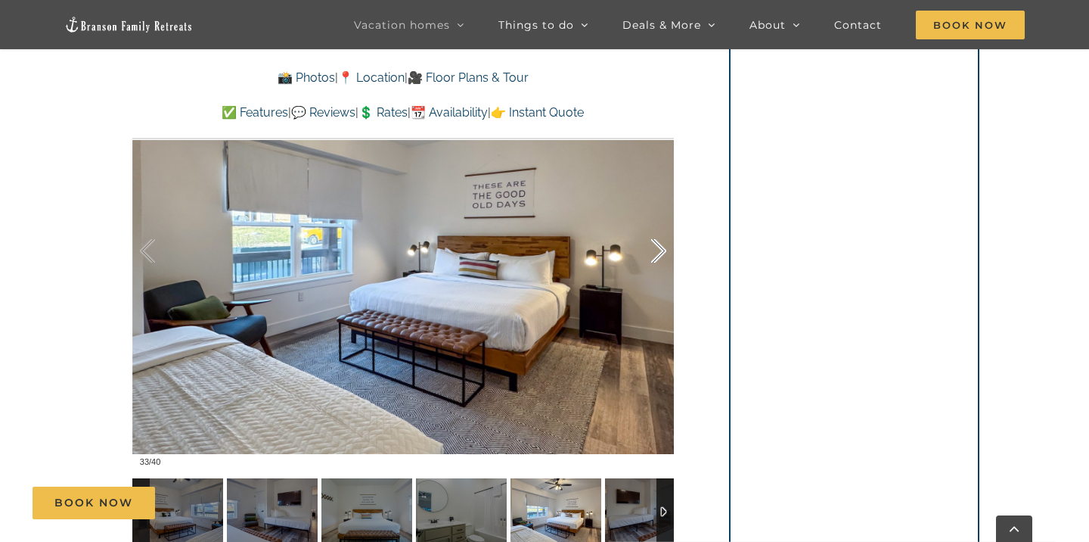
click at [663, 246] on div at bounding box center [642, 251] width 47 height 94
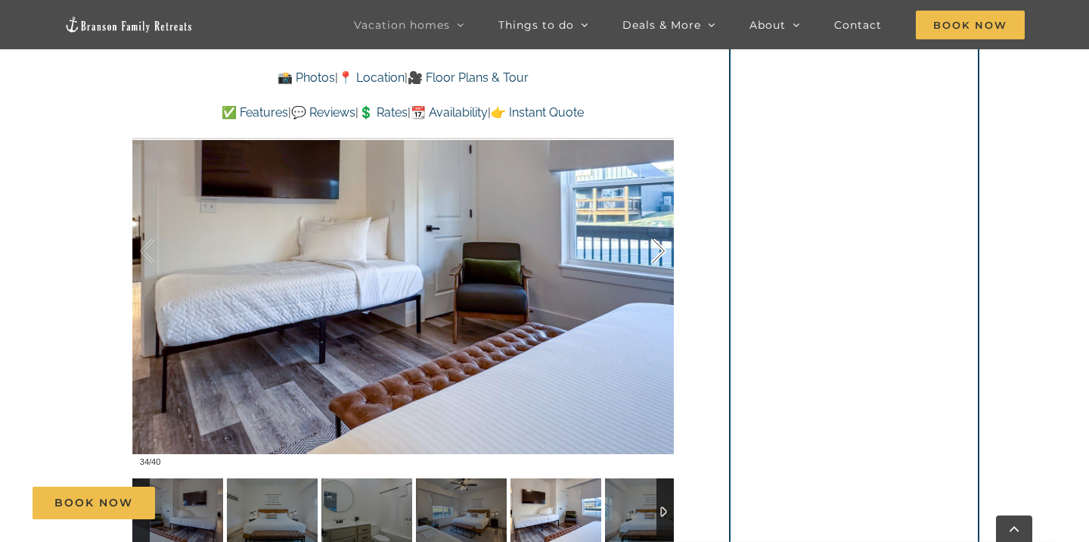
click at [663, 246] on div at bounding box center [642, 251] width 47 height 94
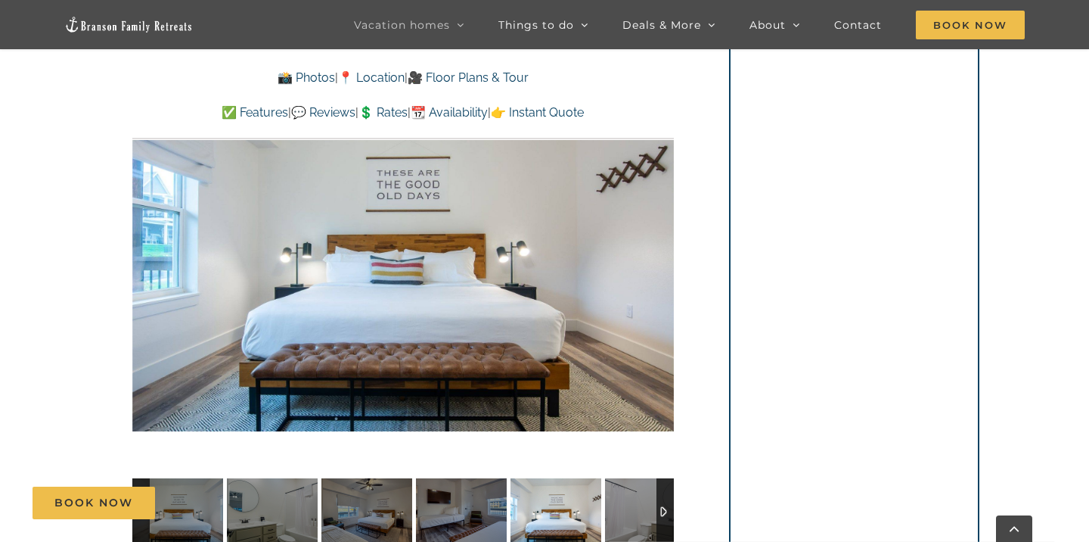
click at [663, 246] on div "35 / 40" at bounding box center [403, 250] width 542 height 445
click at [662, 242] on div at bounding box center [642, 251] width 47 height 94
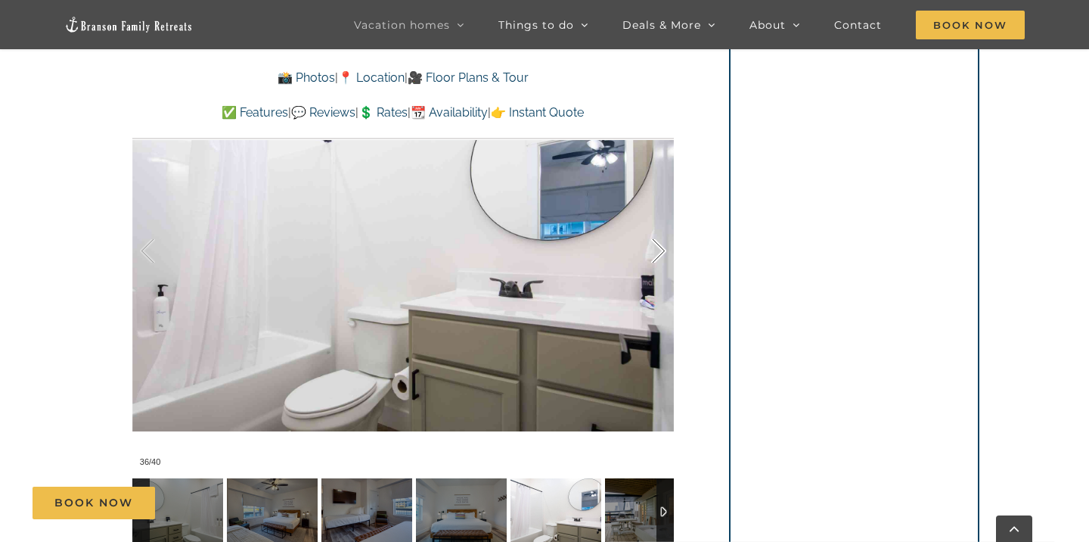
click at [662, 242] on div at bounding box center [642, 251] width 47 height 94
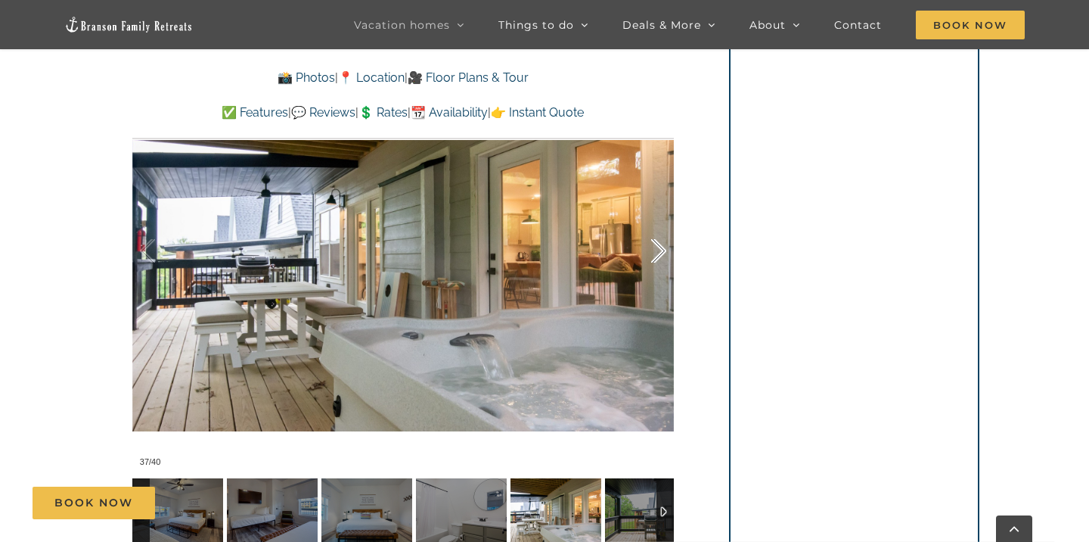
click at [656, 244] on div at bounding box center [642, 251] width 47 height 94
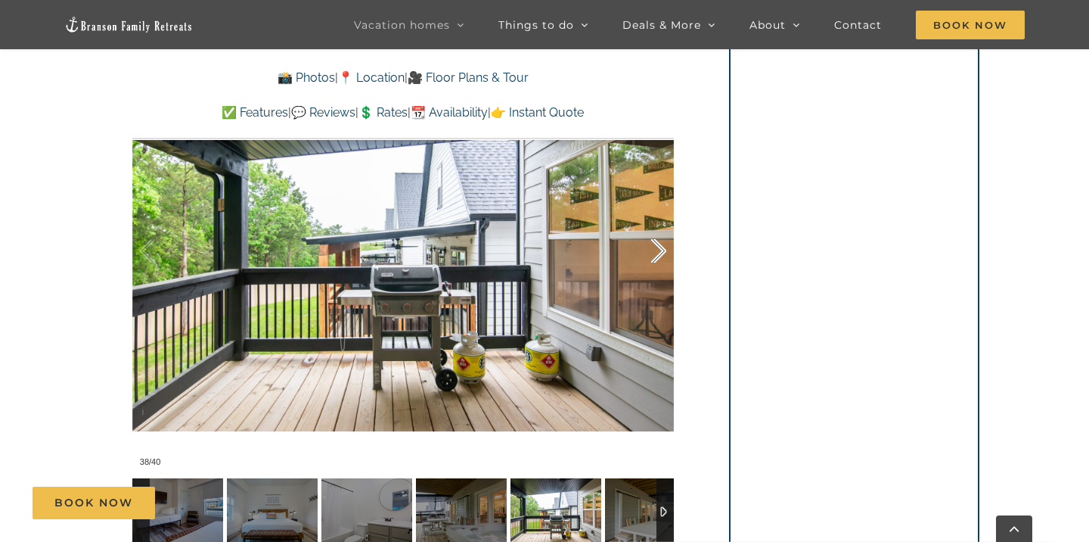
click at [656, 242] on div at bounding box center [642, 251] width 47 height 94
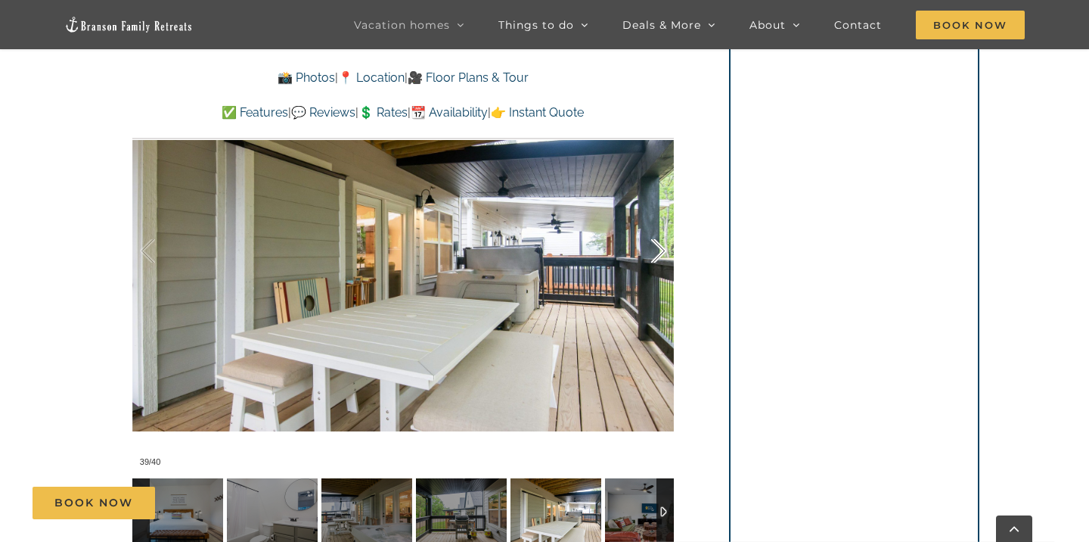
click at [656, 242] on div at bounding box center [642, 251] width 47 height 94
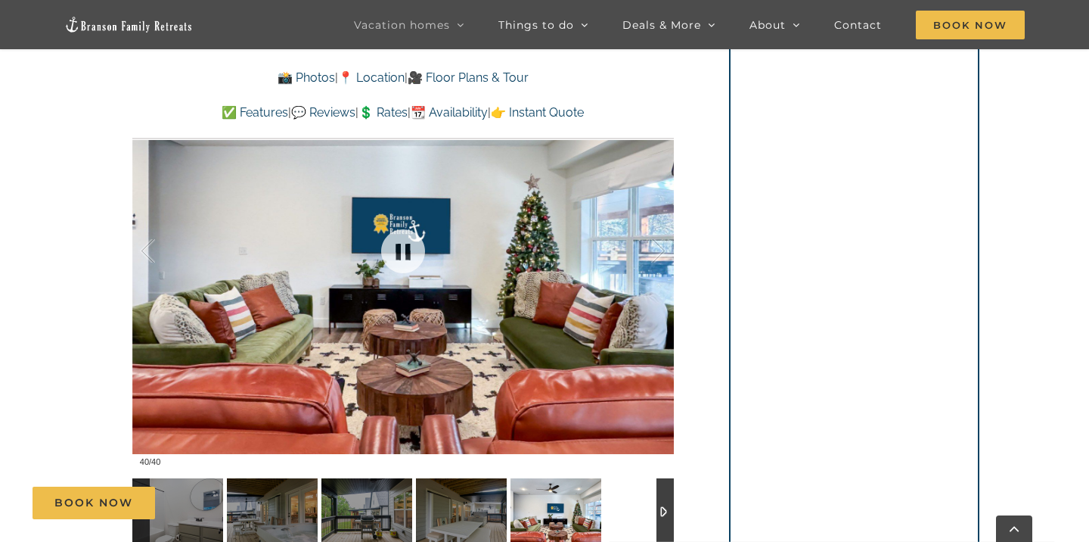
click at [669, 249] on div at bounding box center [403, 250] width 542 height 445
click at [658, 252] on div at bounding box center [642, 251] width 47 height 94
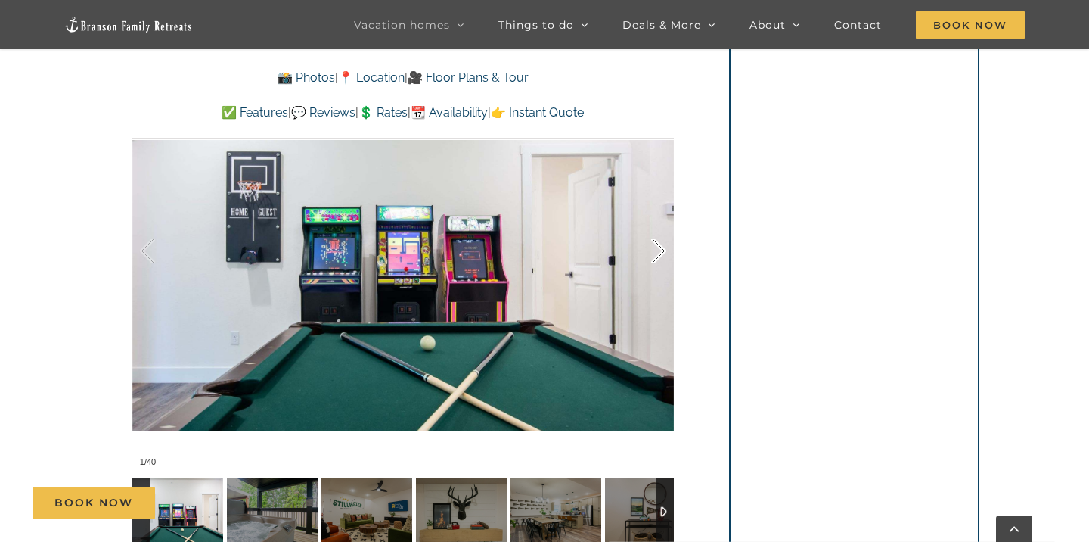
click at [658, 250] on div at bounding box center [642, 251] width 47 height 94
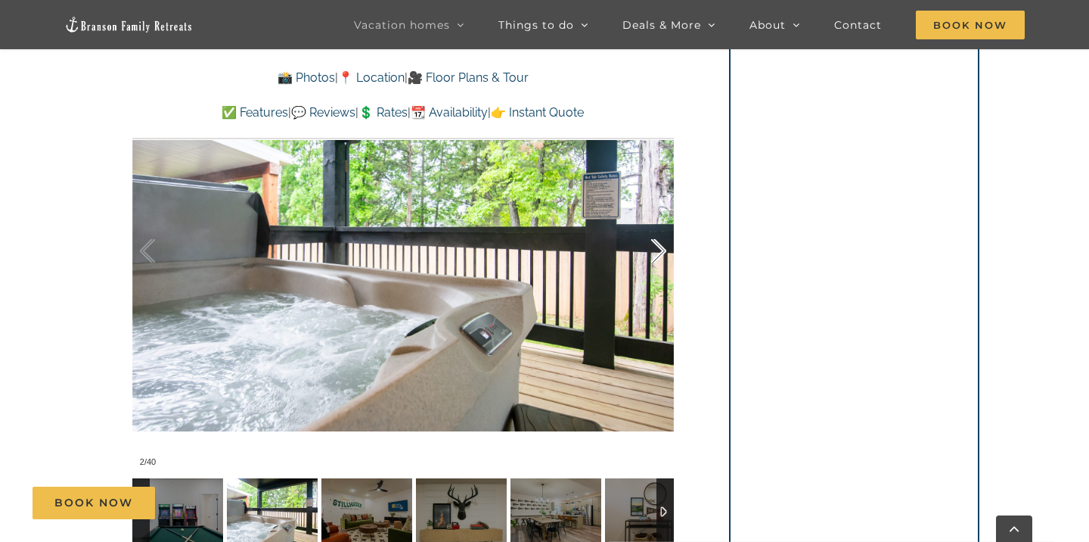
click at [658, 250] on div at bounding box center [642, 251] width 47 height 94
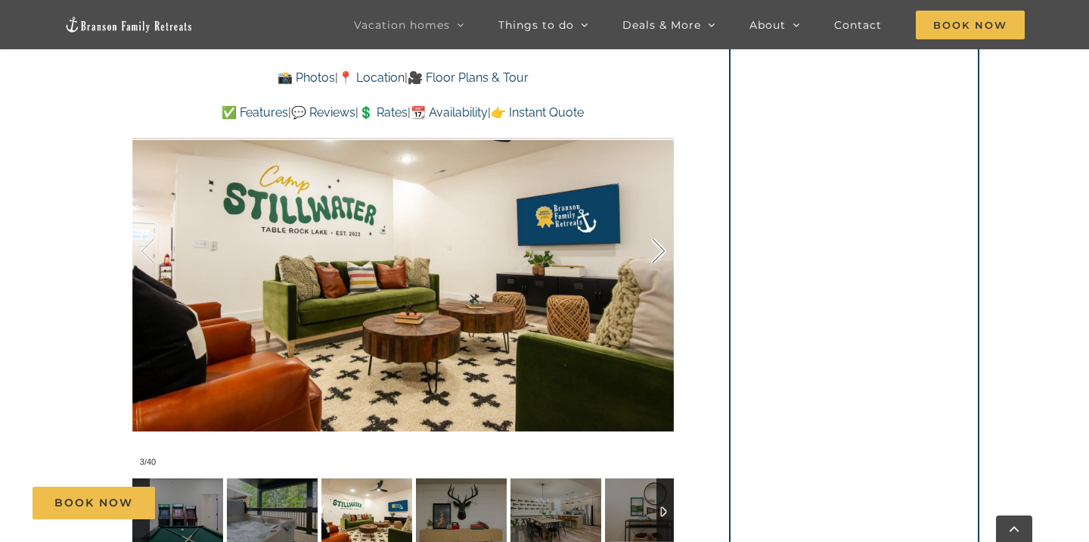
click at [658, 250] on div at bounding box center [642, 251] width 47 height 94
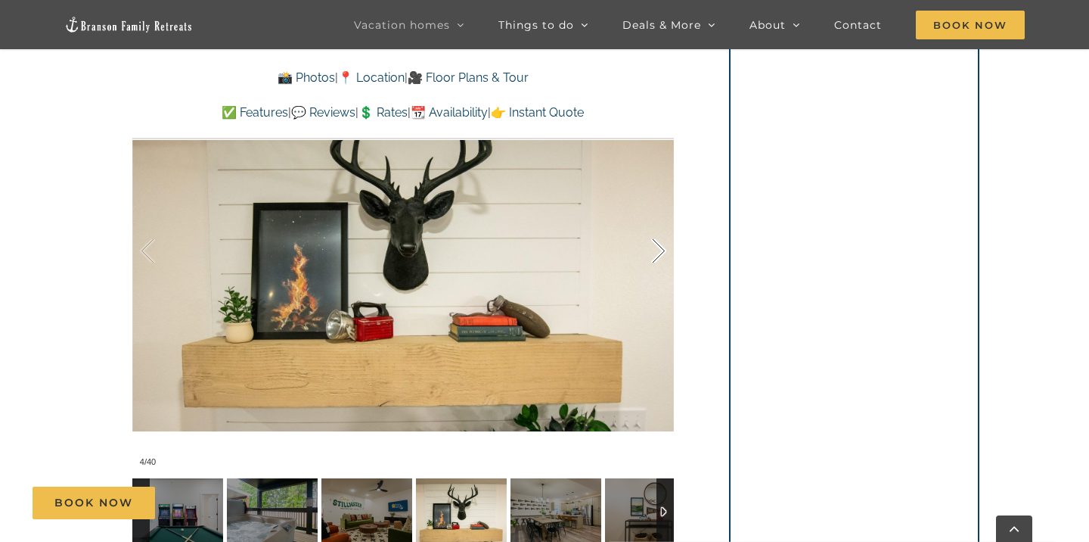
click at [658, 250] on div at bounding box center [642, 251] width 47 height 94
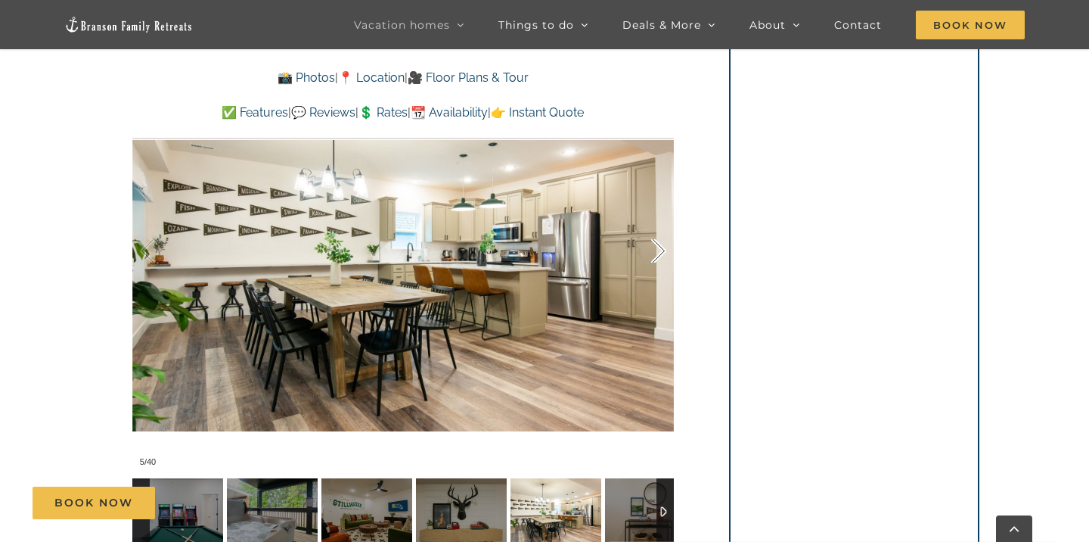
click at [658, 250] on div at bounding box center [642, 251] width 47 height 94
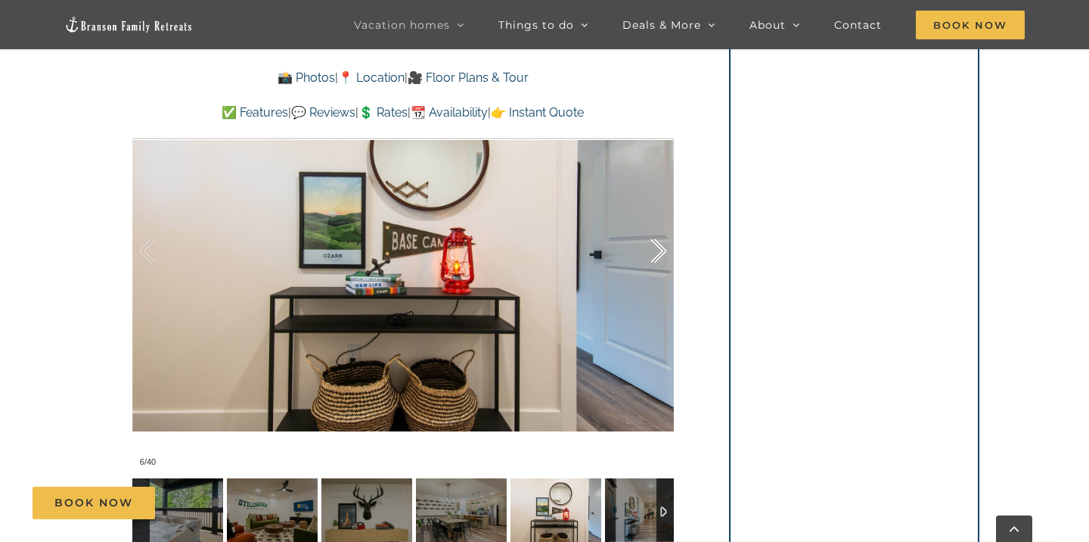
click at [658, 250] on div at bounding box center [642, 251] width 47 height 94
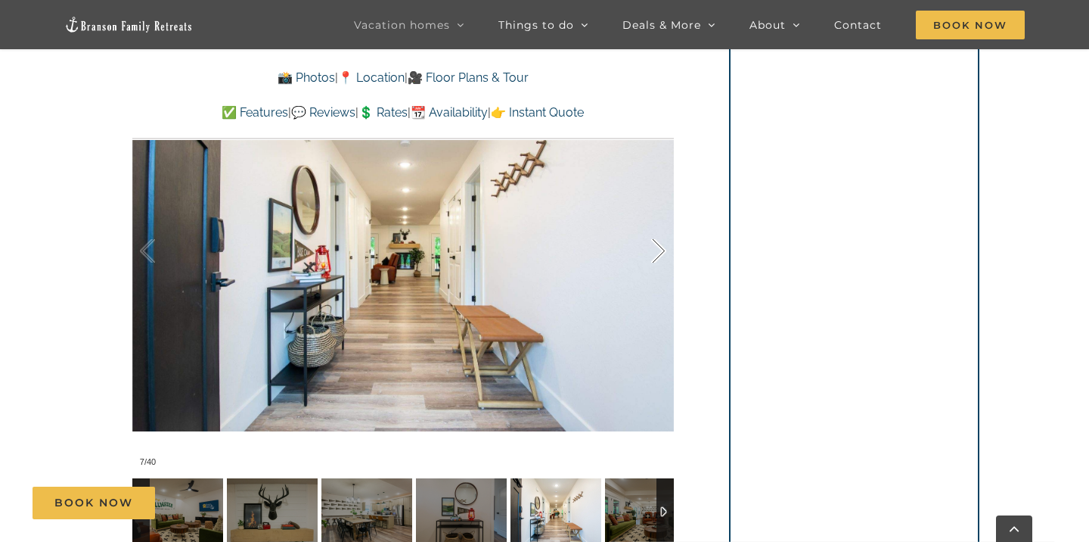
click at [658, 250] on div at bounding box center [642, 251] width 47 height 94
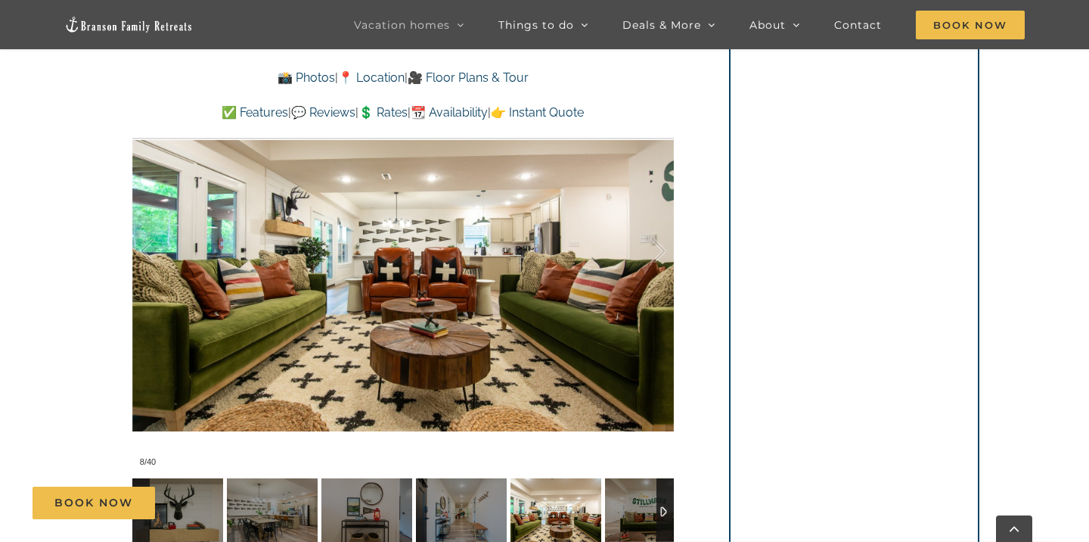
click at [460, 80] on link "🎥 Floor Plans & Tour" at bounding box center [468, 77] width 121 height 14
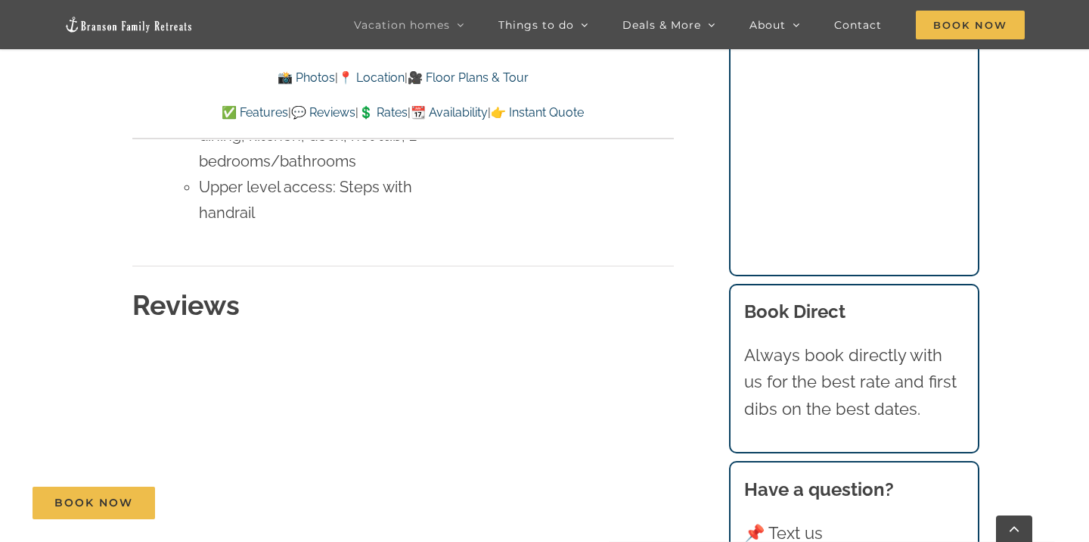
scroll to position [7771, 0]
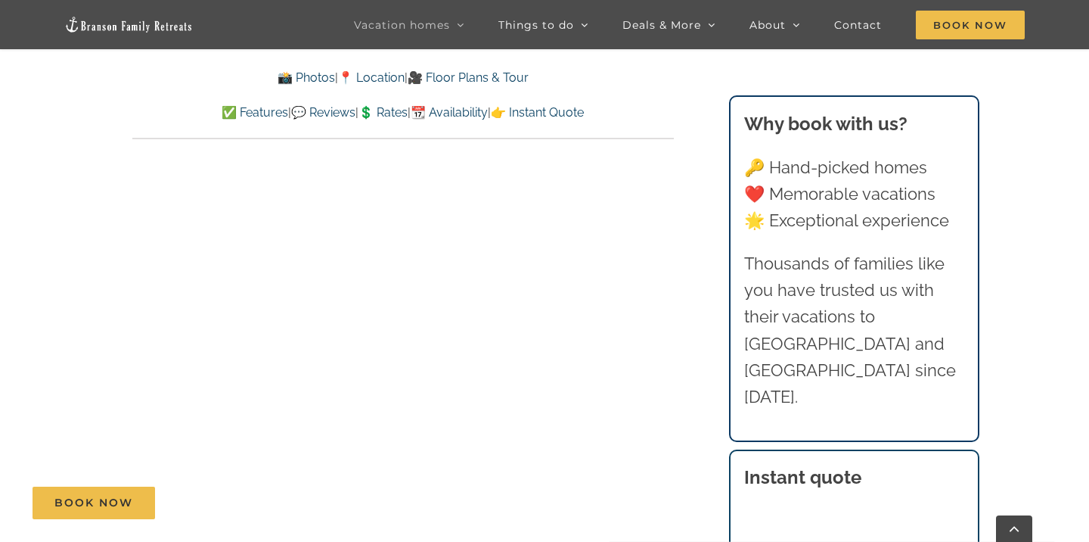
click at [500, 82] on link "🎥 Floor Plans & Tour" at bounding box center [468, 77] width 121 height 14
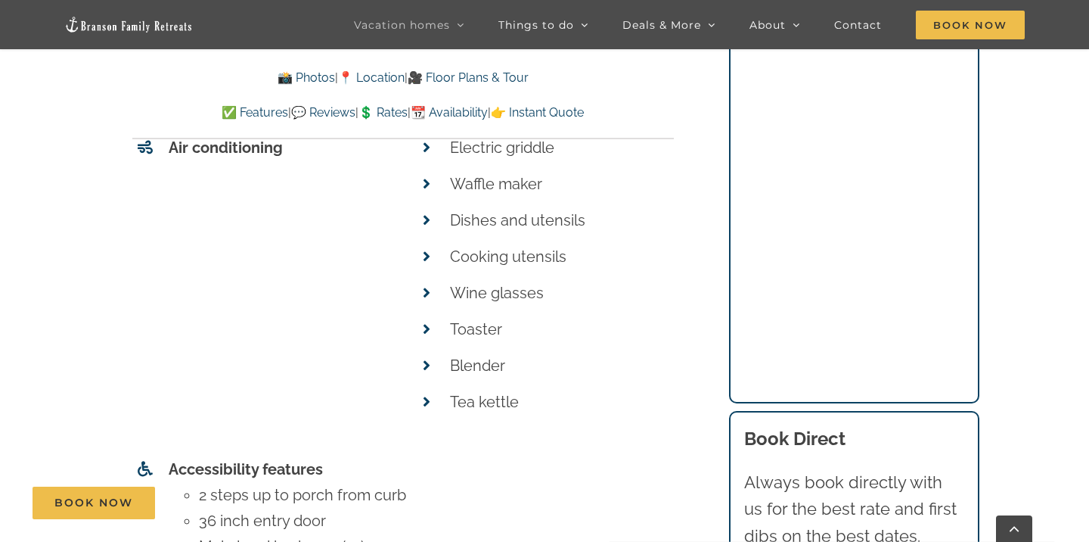
scroll to position [6806, 0]
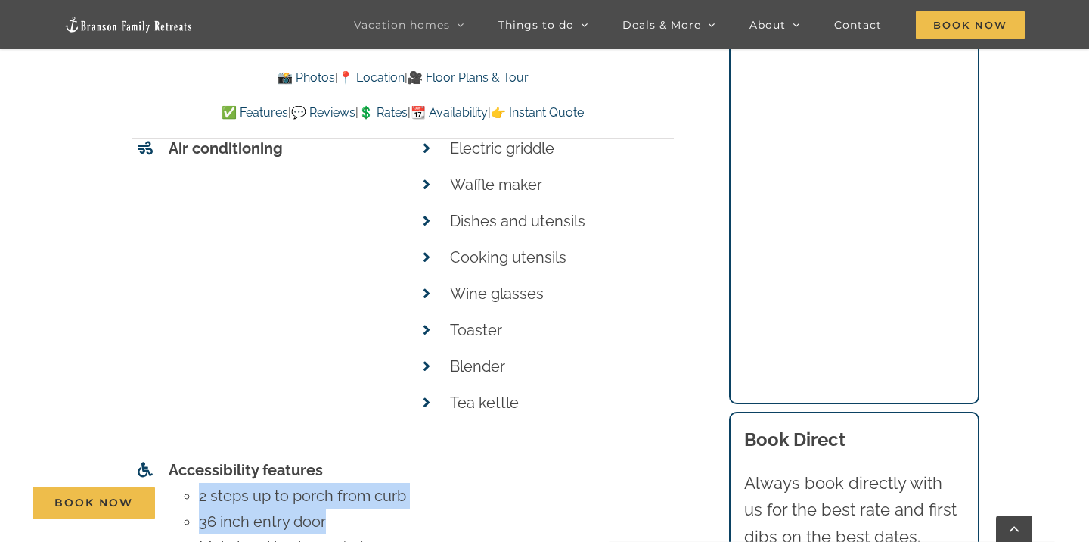
drag, startPoint x: 416, startPoint y: 351, endPoint x: 641, endPoint y: 370, distance: 226.2
click at [492, 399] on div "Features Sleeps (6) (2) Bedrooms Bedroom 1: King bed w/ twin bed Bedroom 2: Kin…" at bounding box center [403, 71] width 542 height 1380
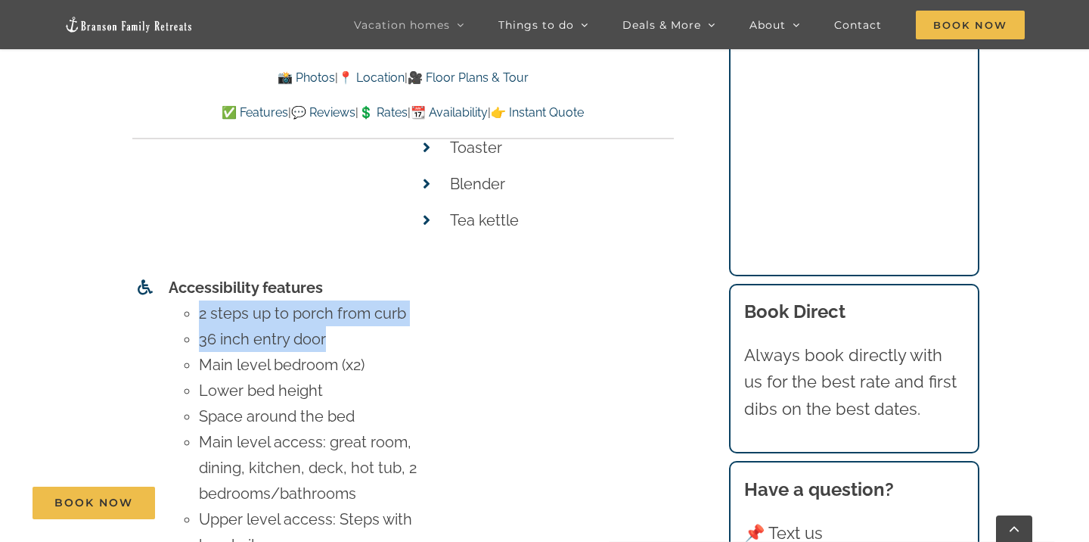
scroll to position [6986, 0]
